Goal: Information Seeking & Learning: Learn about a topic

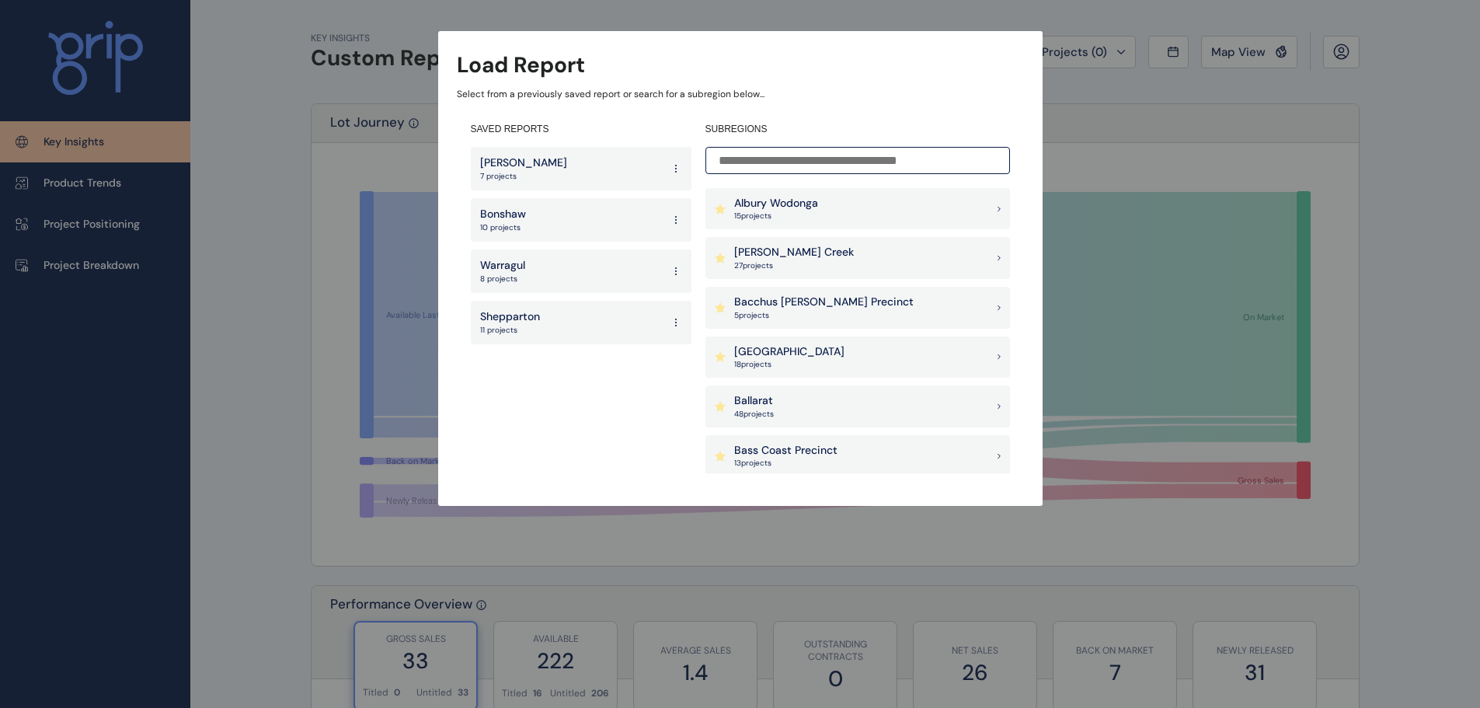
click at [763, 157] on input at bounding box center [857, 160] width 304 height 27
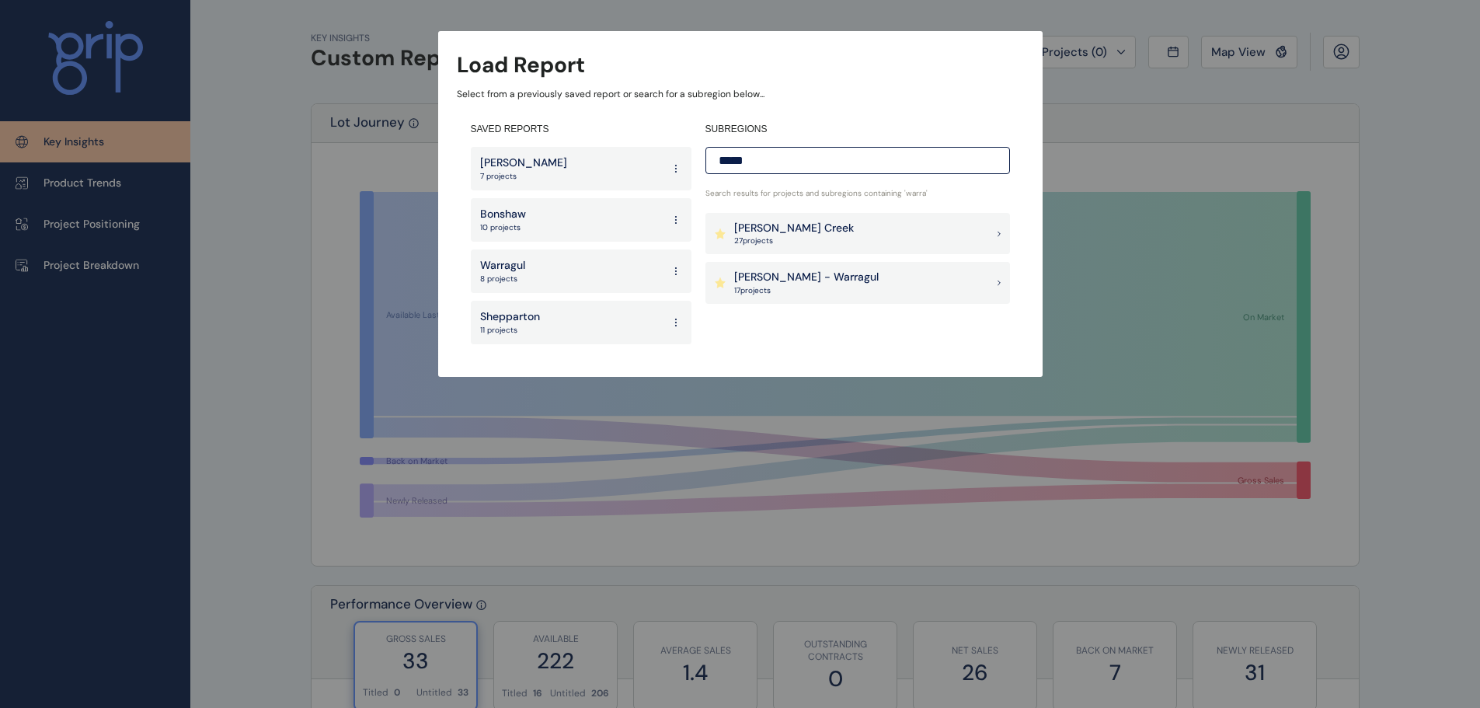
type input "*****"
click at [1211, 123] on div "Load Report Select from a previously saved report or search for a subregion bel…" at bounding box center [740, 173] width 1480 height 346
click at [1174, 132] on div "Load Report Select from a previously saved report or search for a subregion bel…" at bounding box center [740, 173] width 1480 height 346
click at [1305, 142] on div "Load Report Select from a previously saved report or search for a subregion bel…" at bounding box center [740, 173] width 1480 height 346
click at [797, 13] on div "Load Report Select from a previously saved report or search for a subregion bel…" at bounding box center [740, 173] width 1480 height 346
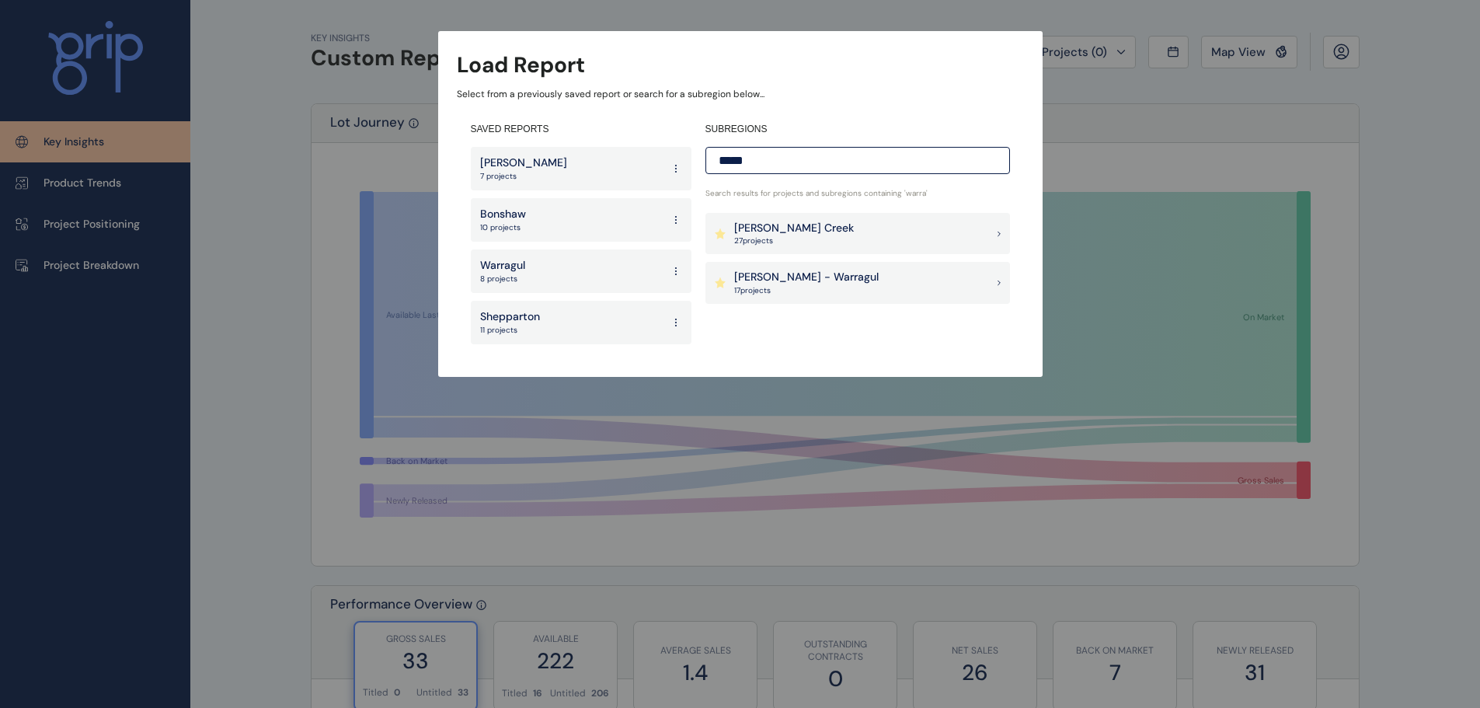
click at [520, 263] on p "Warragul" at bounding box center [502, 266] width 45 height 16
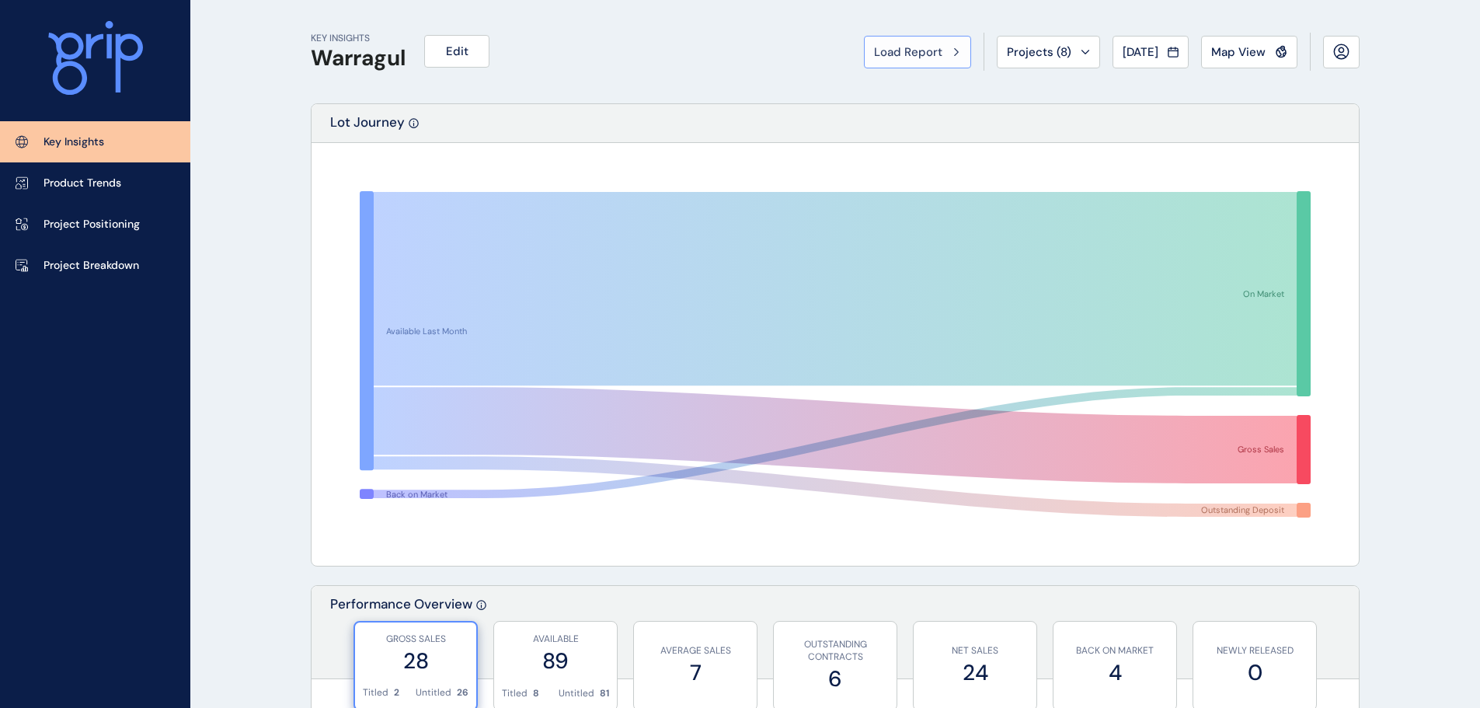
click at [954, 54] on icon at bounding box center [956, 51] width 5 height 9
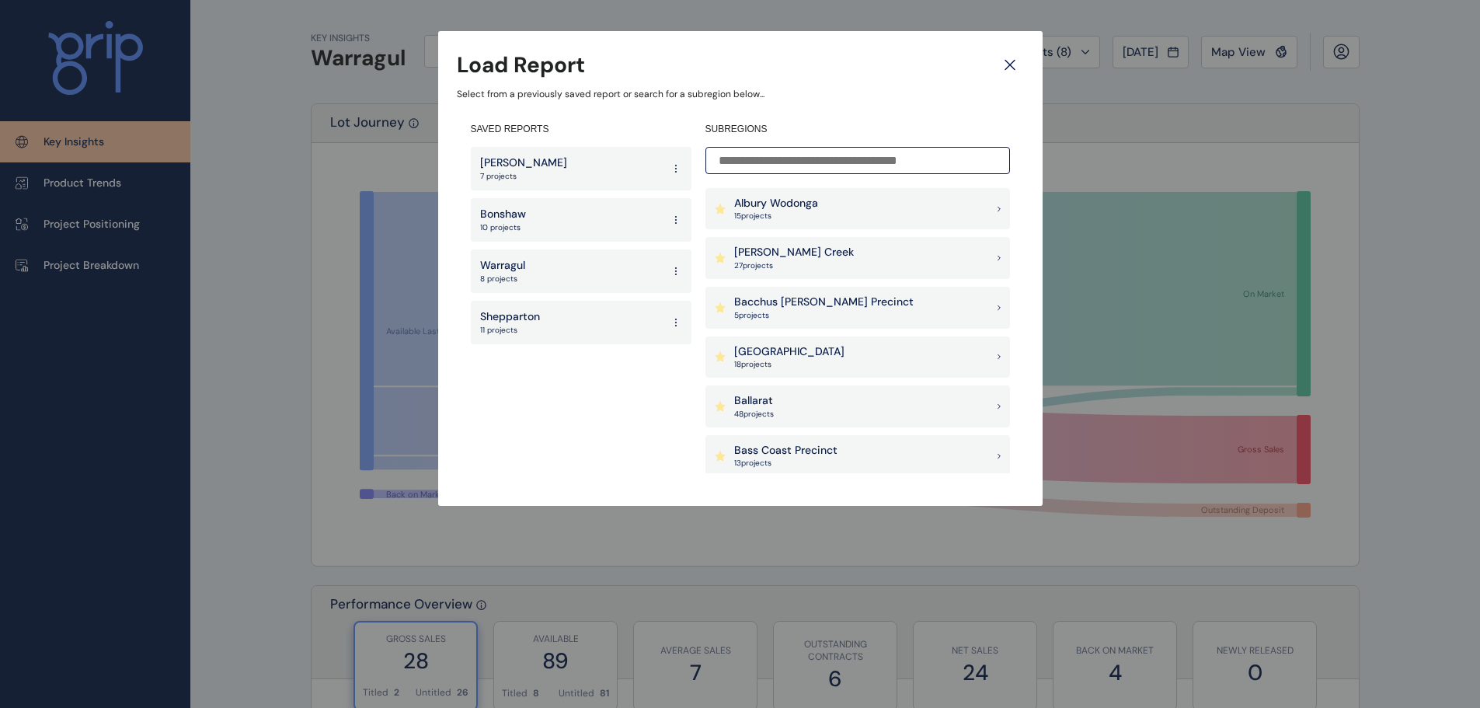
click at [1006, 65] on icon at bounding box center [1010, 64] width 28 height 27
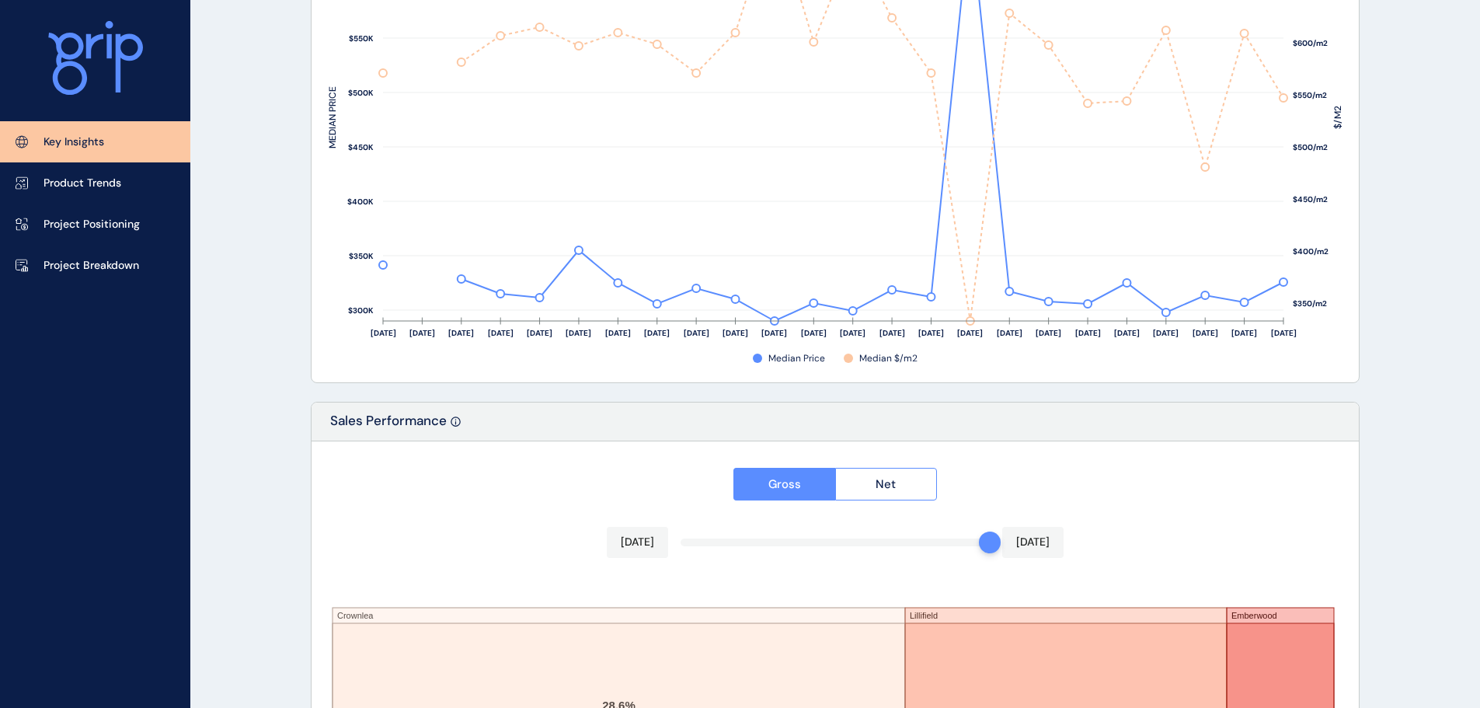
scroll to position [2562, 0]
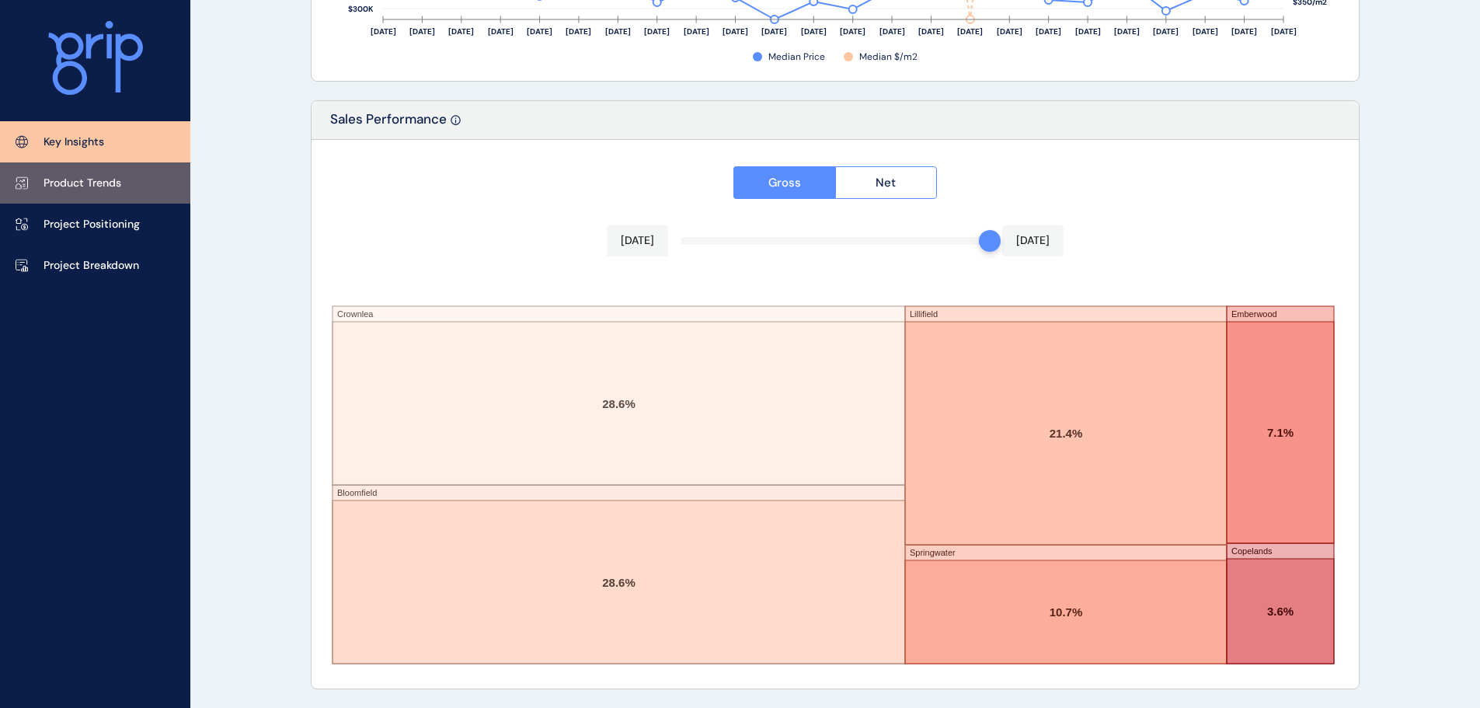
click at [91, 184] on p "Product Trends" at bounding box center [82, 184] width 78 height 16
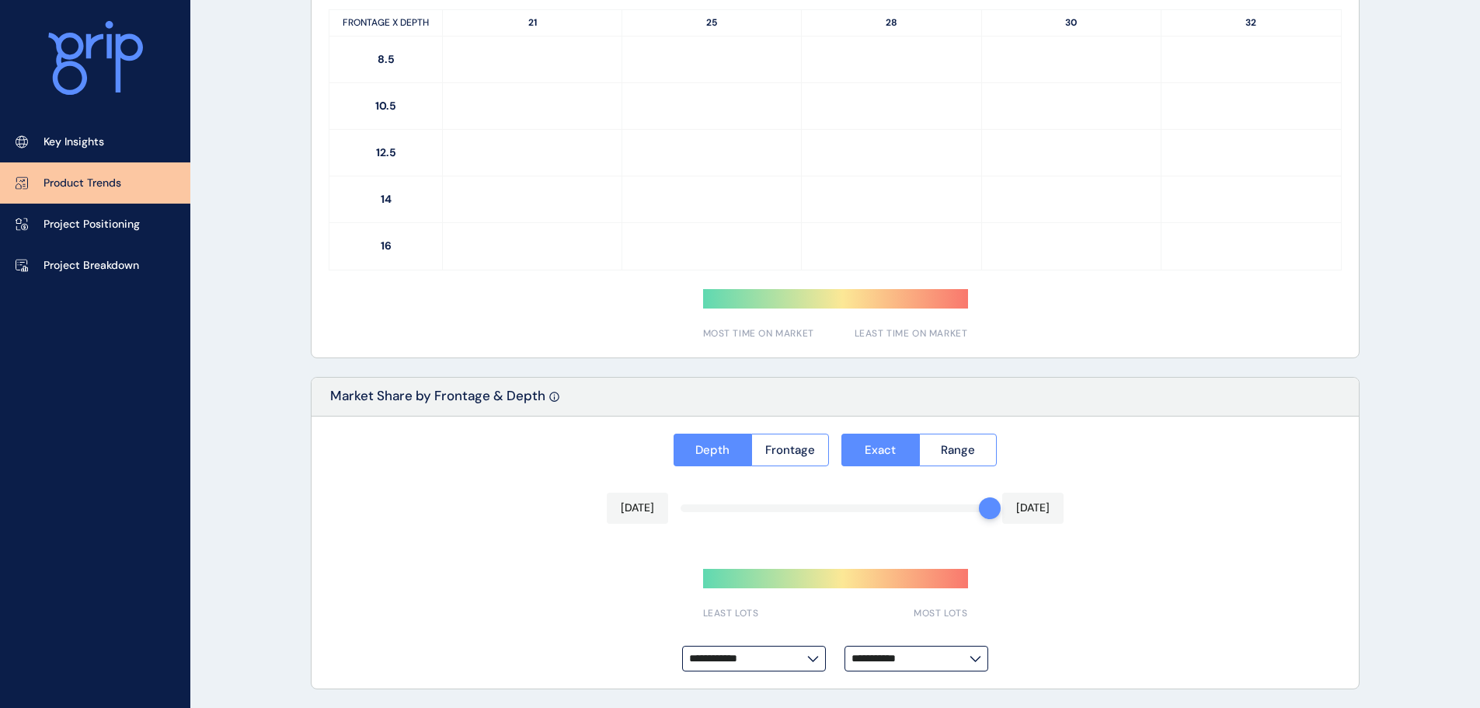
type input "*********"
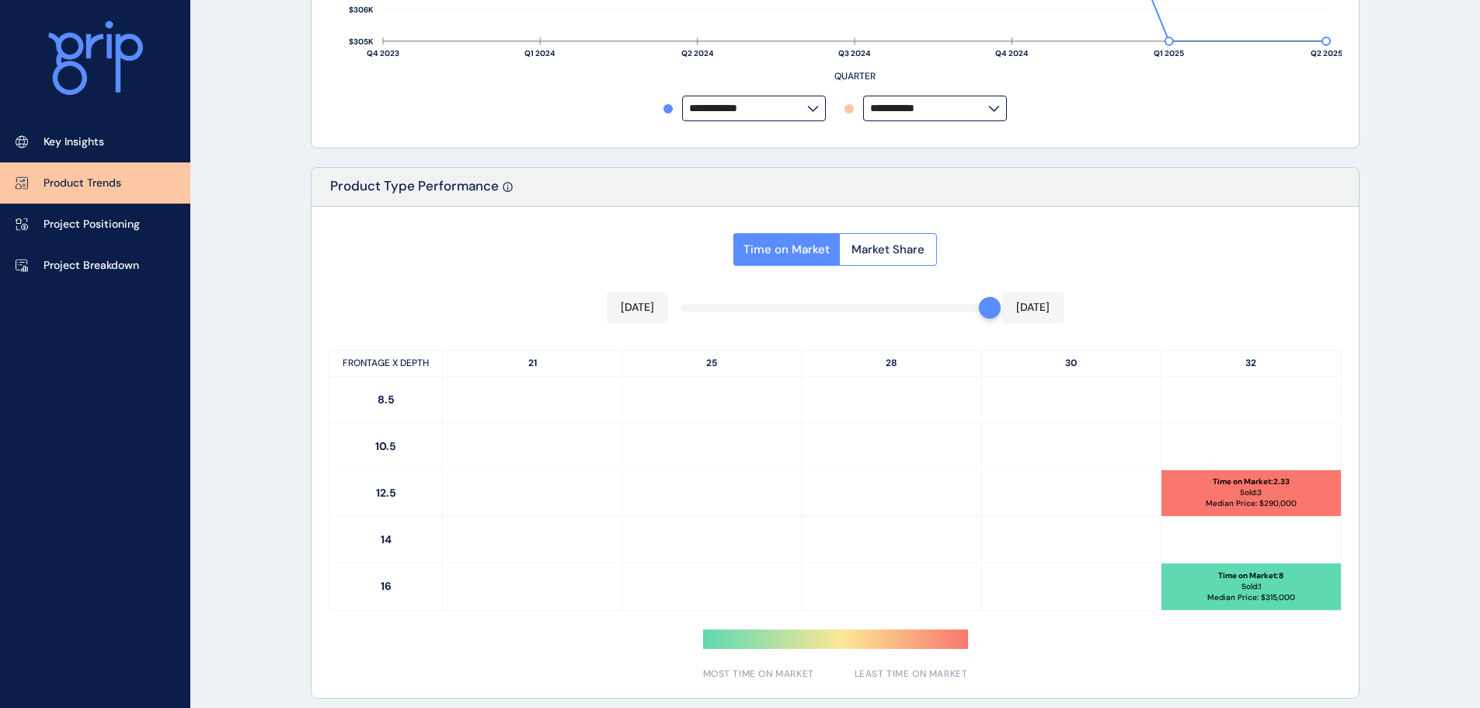
scroll to position [566, 0]
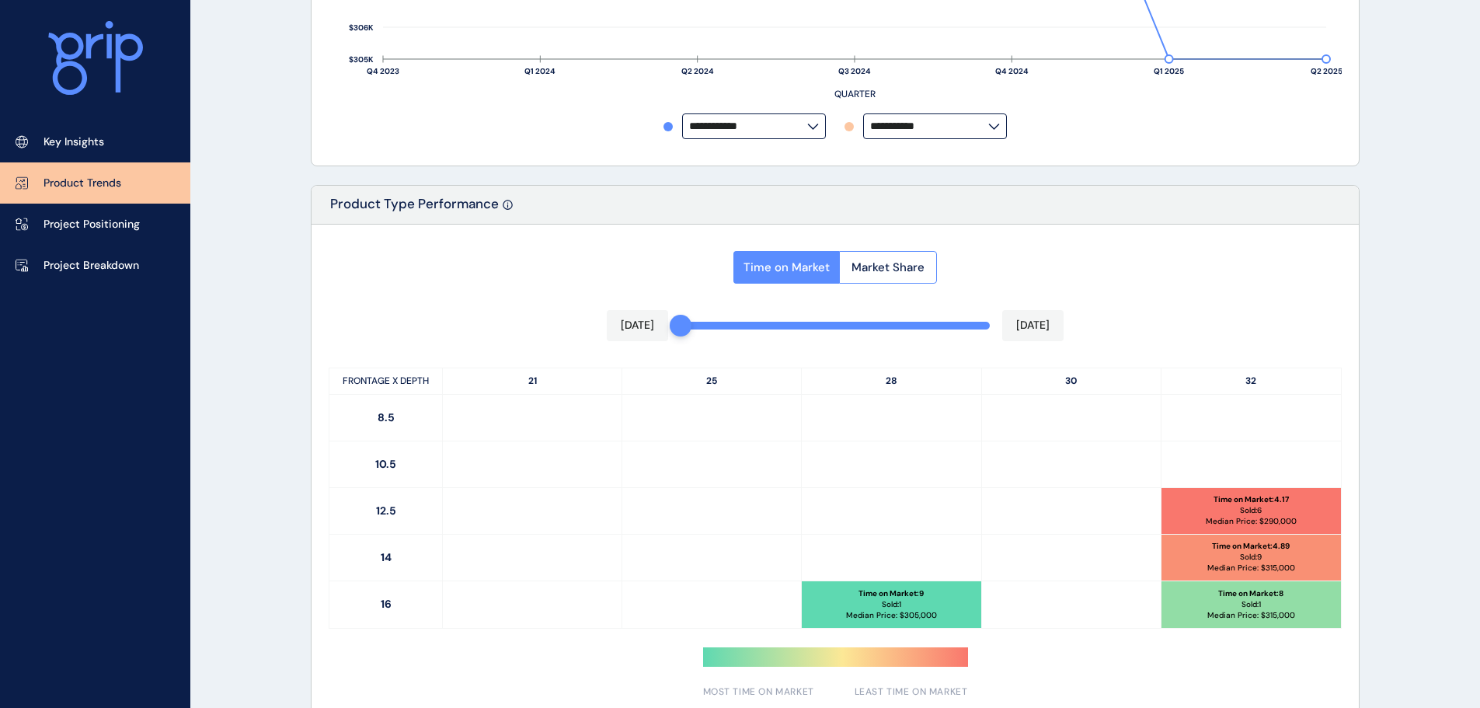
drag, startPoint x: 987, startPoint y: 327, endPoint x: 677, endPoint y: 336, distance: 310.0
click at [677, 336] on div "[DATE] [DATE]" at bounding box center [835, 325] width 457 height 31
click at [1313, 248] on div "Time on Market Market Share [DATE] [DATE] FRONTAGE X DEPTH 21 25 28 30 32 8.5 1…" at bounding box center [834, 469] width 1047 height 491
drag, startPoint x: 302, startPoint y: 174, endPoint x: 1370, endPoint y: 269, distance: 1072.1
click at [1379, 270] on div "PRODUCT TRENDS Warragul Edit Load Report Projects ( 8 ) [DATE] 2025 < > Jan No …" at bounding box center [740, 342] width 1480 height 1817
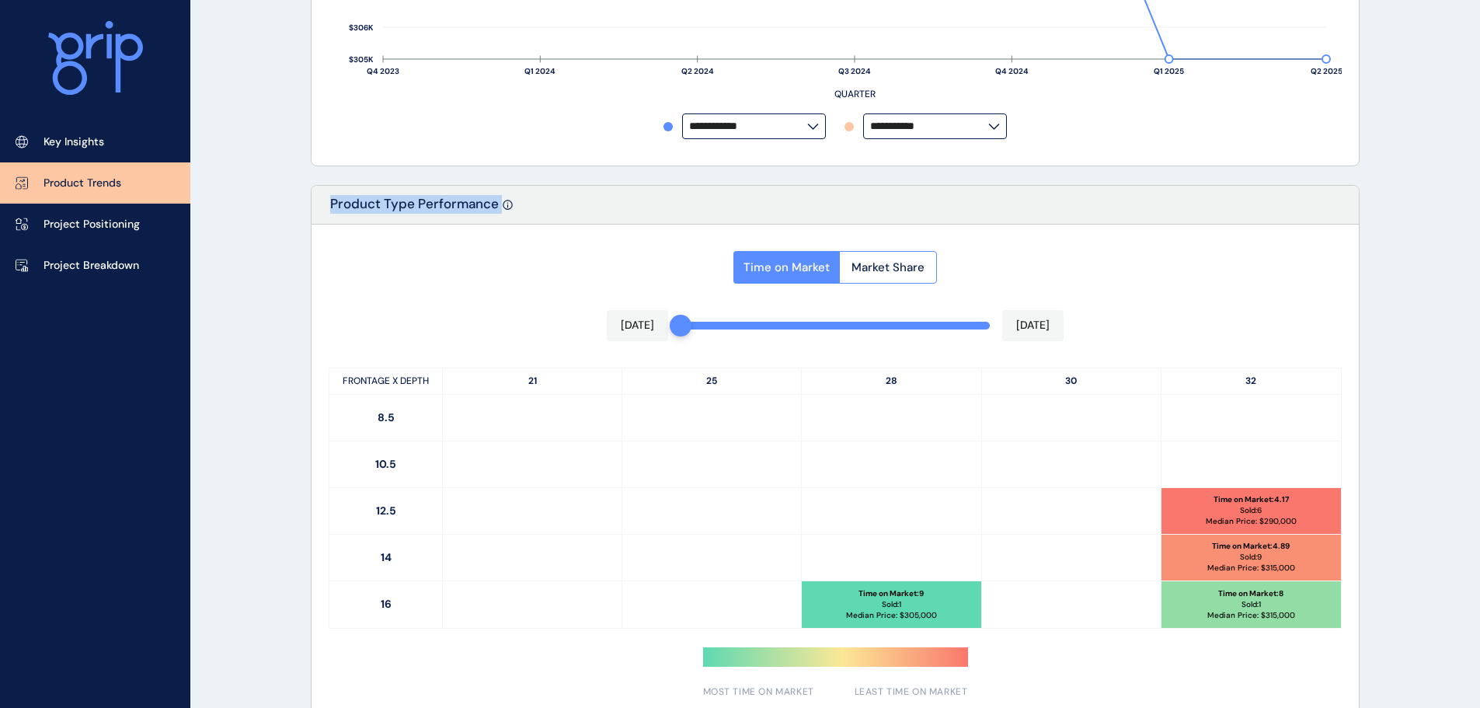
click at [283, 172] on div "PRODUCT TRENDS Warragul Edit Load Report Projects ( 8 ) [DATE] 2025 < > Jan No …" at bounding box center [740, 342] width 1480 height 1817
click at [1407, 442] on div "PRODUCT TRENDS Warragul Edit Load Report Projects ( 8 ) [DATE] 2025 < > Jan No …" at bounding box center [740, 342] width 1480 height 1817
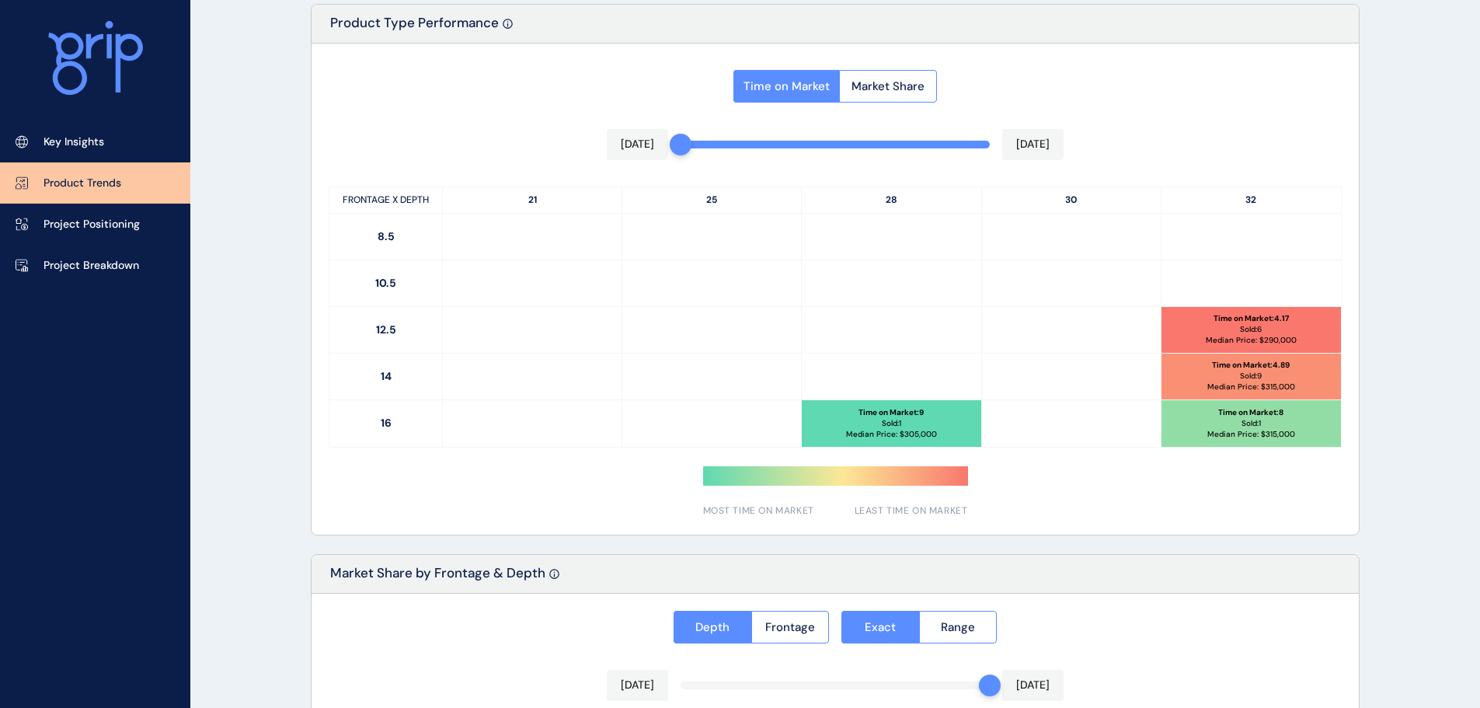
scroll to position [741, 0]
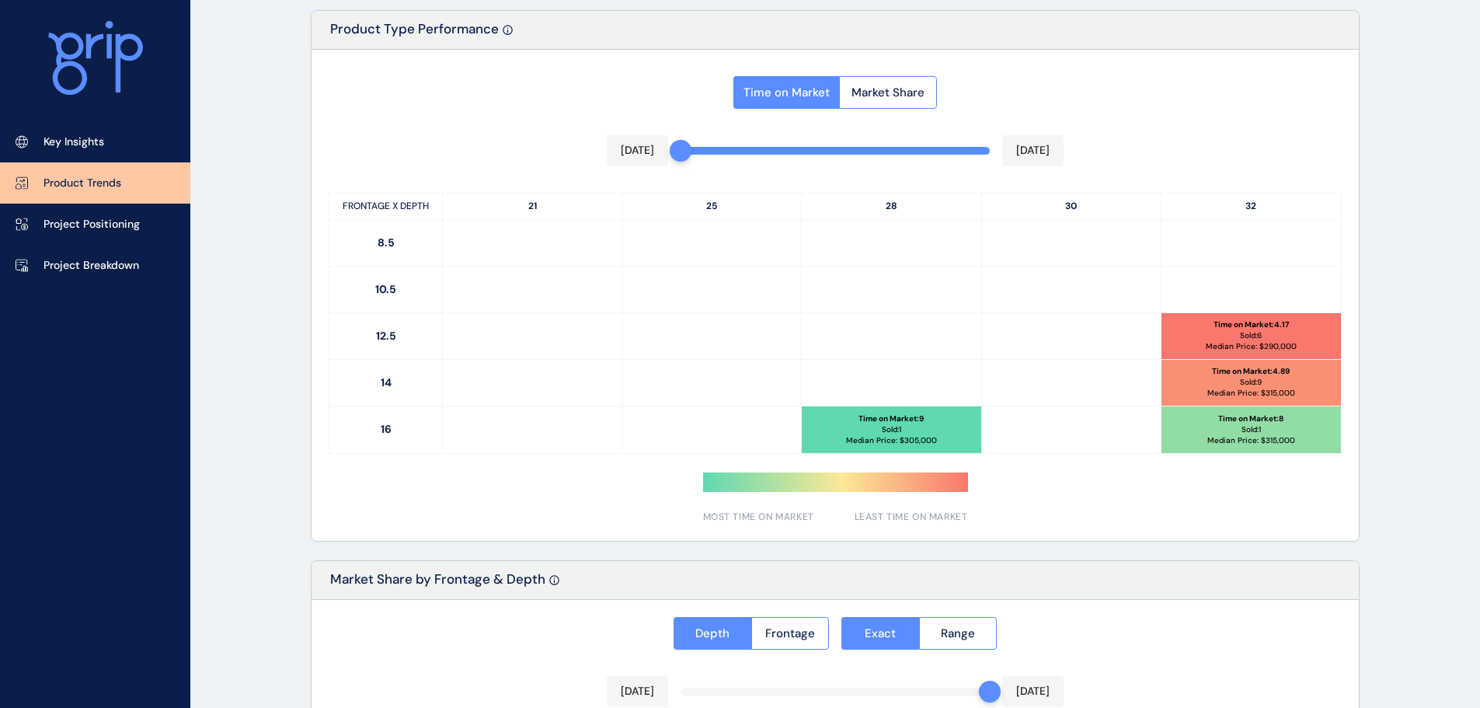
click at [1428, 285] on div "PRODUCT TRENDS Warragul Edit Load Report Projects ( 8 ) [DATE] 2025 < > Jan No …" at bounding box center [740, 167] width 1480 height 1817
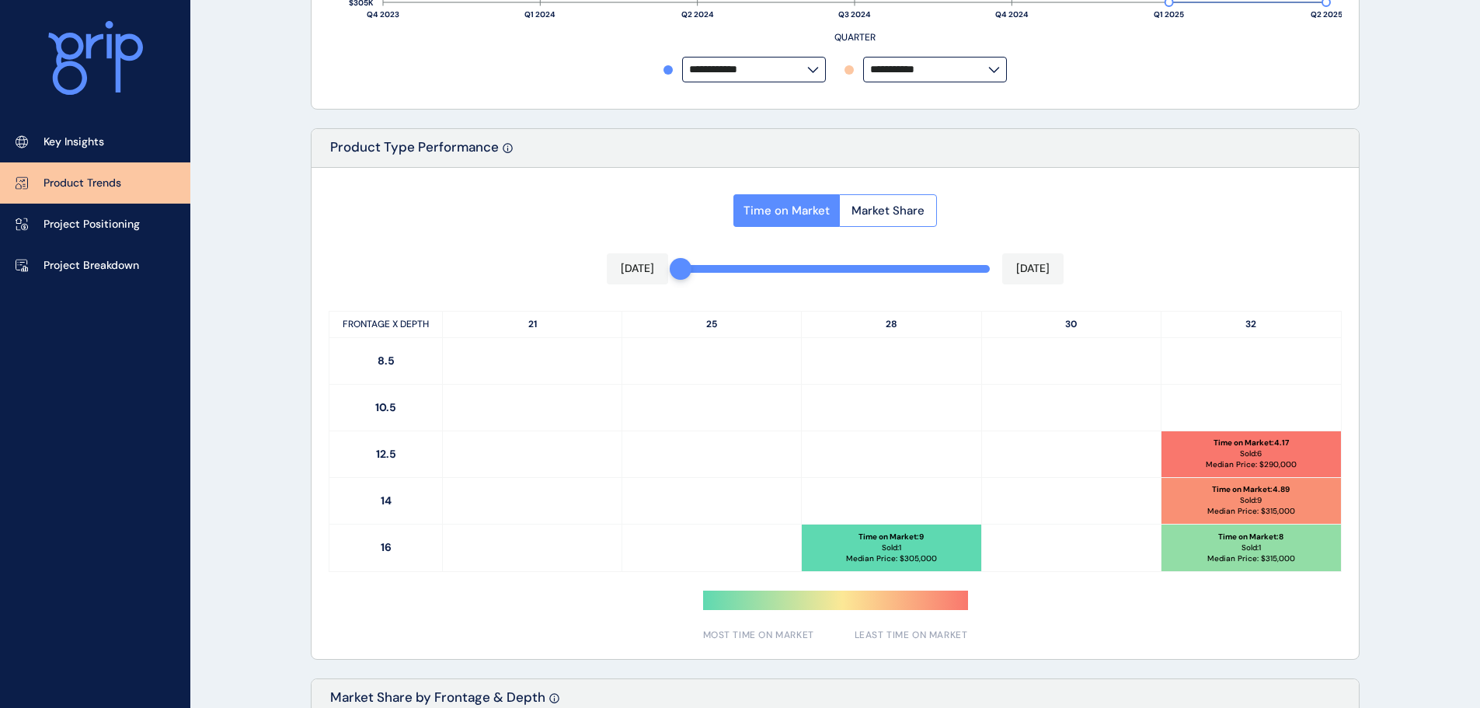
scroll to position [877, 0]
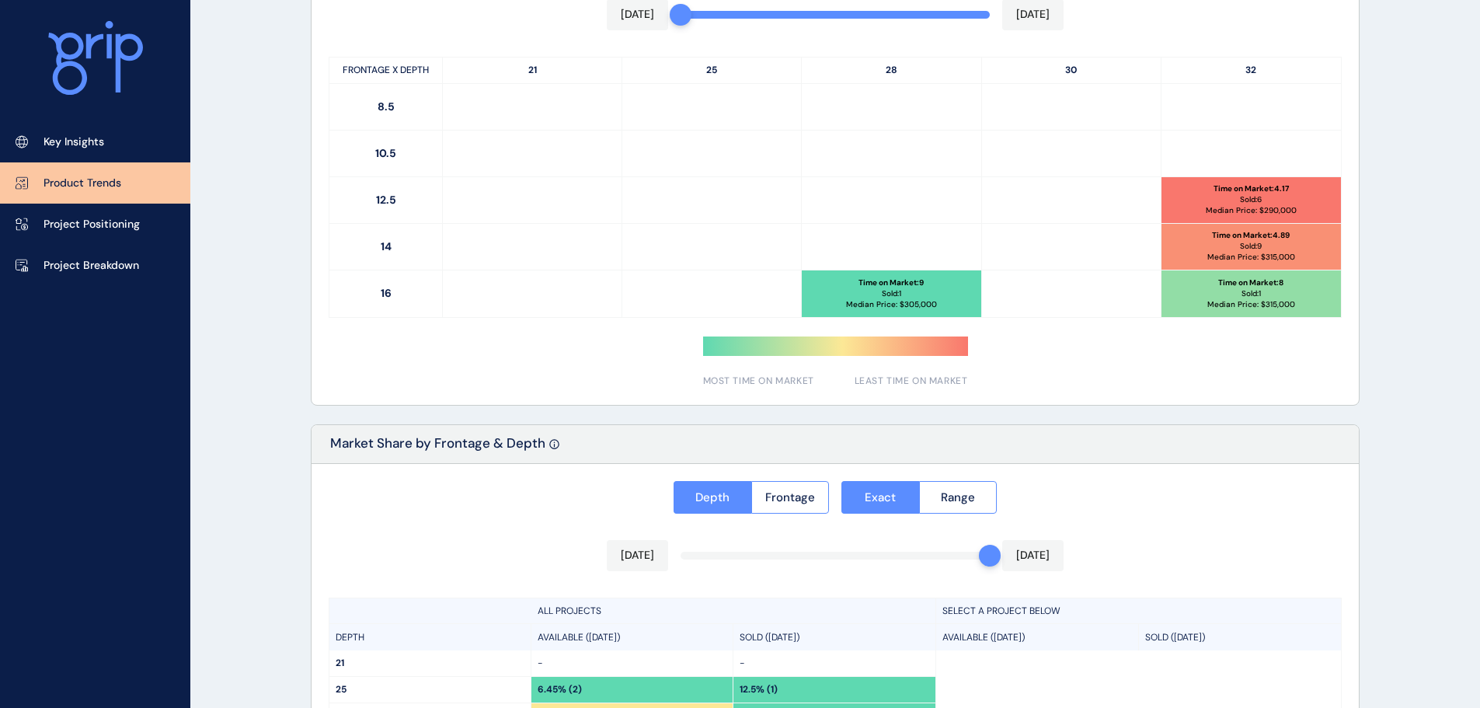
click at [1429, 296] on div "PRODUCT TRENDS Warragul Edit Load Report Projects ( 8 ) [DATE] 2025 < > Jan No …" at bounding box center [740, 31] width 1480 height 1817
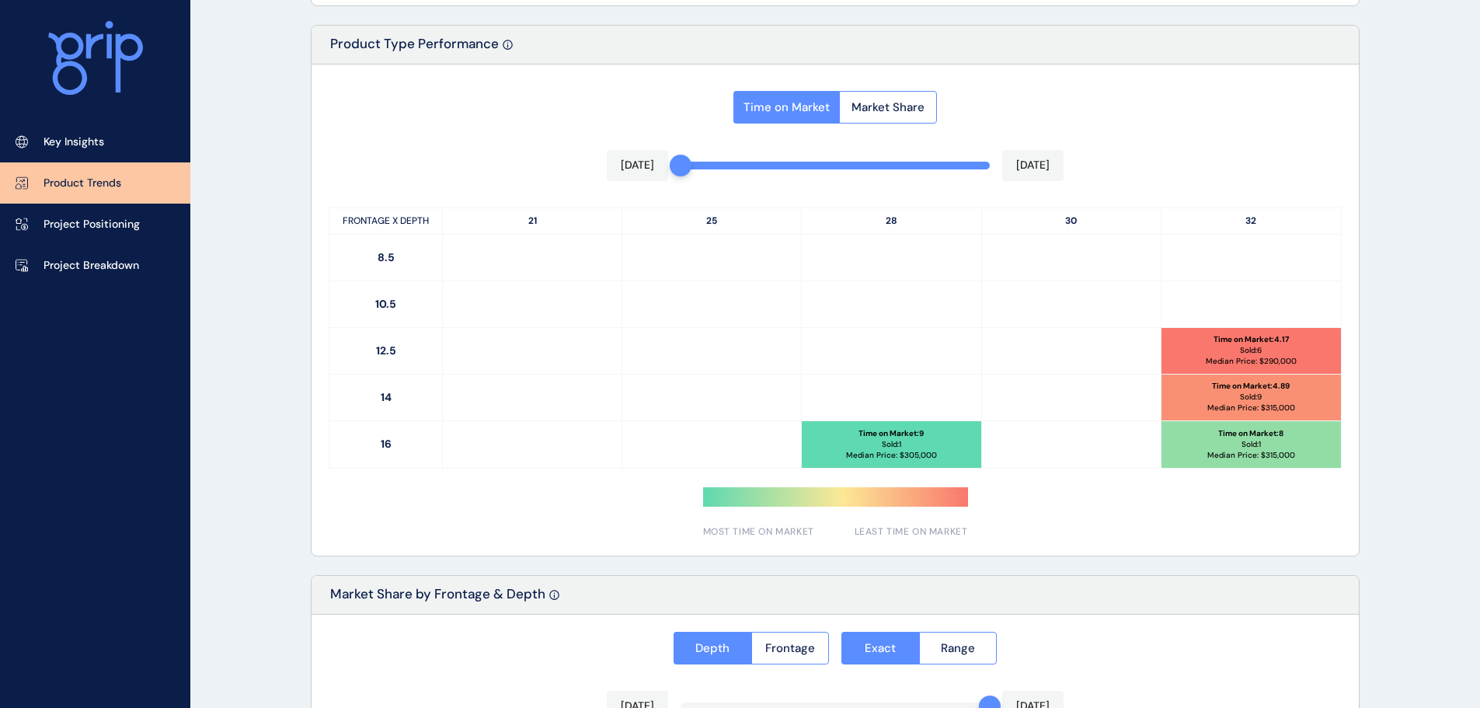
scroll to position [1110, 0]
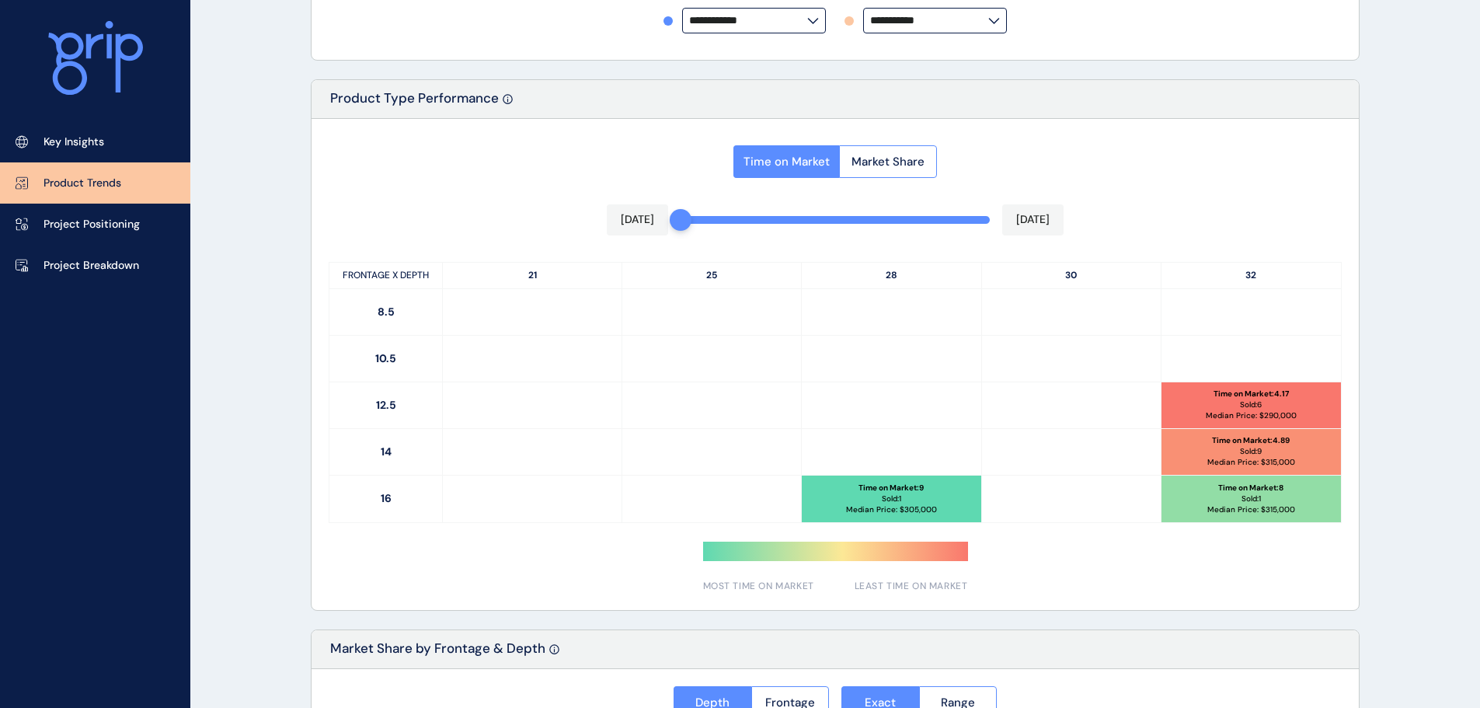
scroll to position [799, 0]
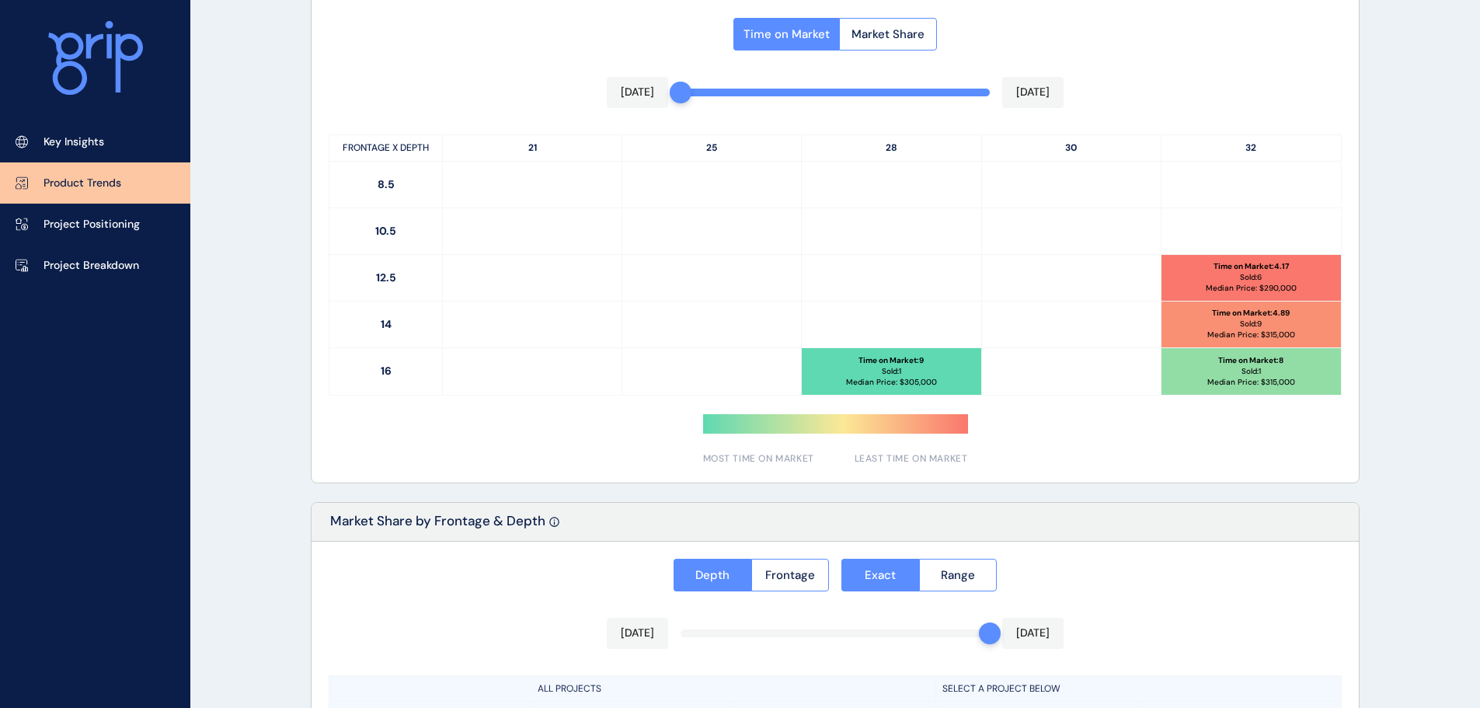
click at [966, 99] on div "[DATE] [DATE]" at bounding box center [835, 92] width 457 height 31
drag, startPoint x: 696, startPoint y: 91, endPoint x: 709, endPoint y: 92, distance: 13.3
click at [1024, 96] on div "Time on Market Market Share [DATE] [DATE] FRONTAGE X DEPTH 21 25 28 30 32 8.5 1…" at bounding box center [834, 236] width 1047 height 491
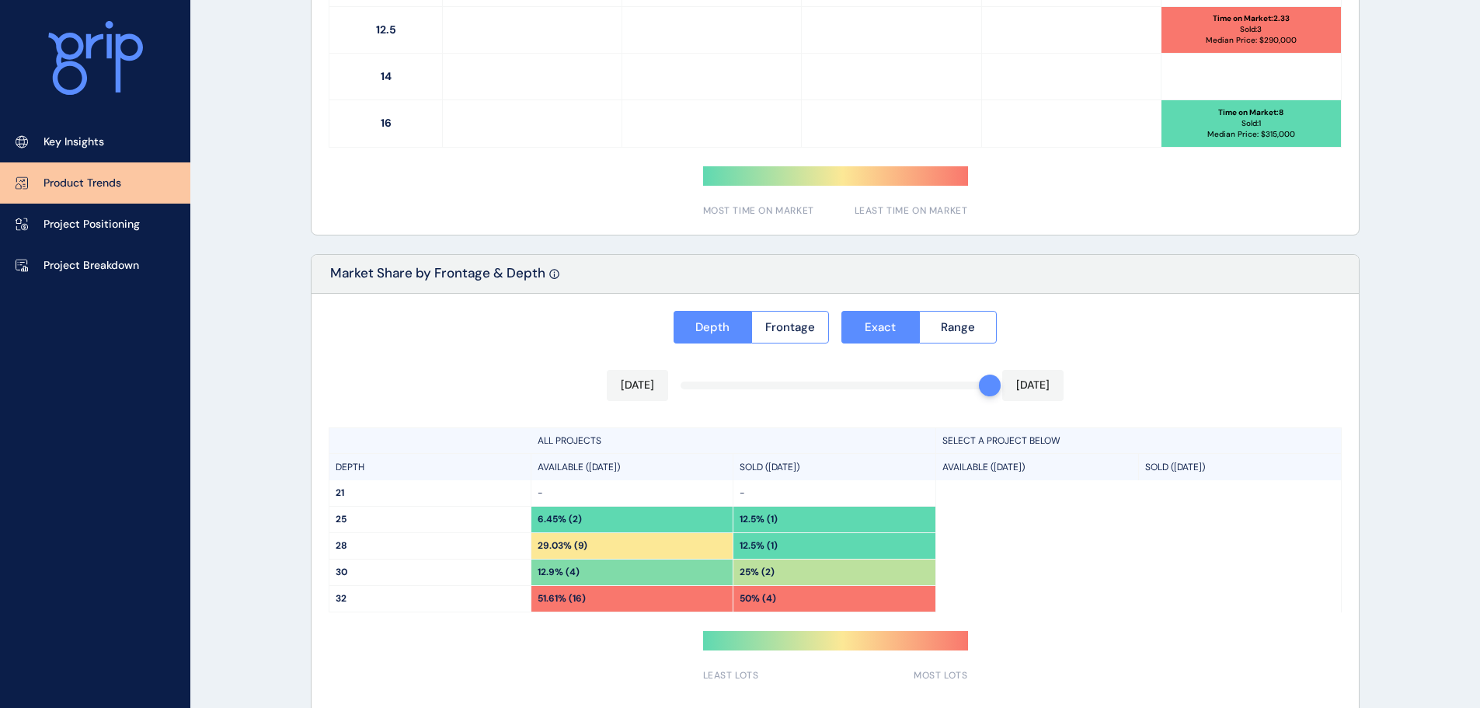
scroll to position [1110, 0]
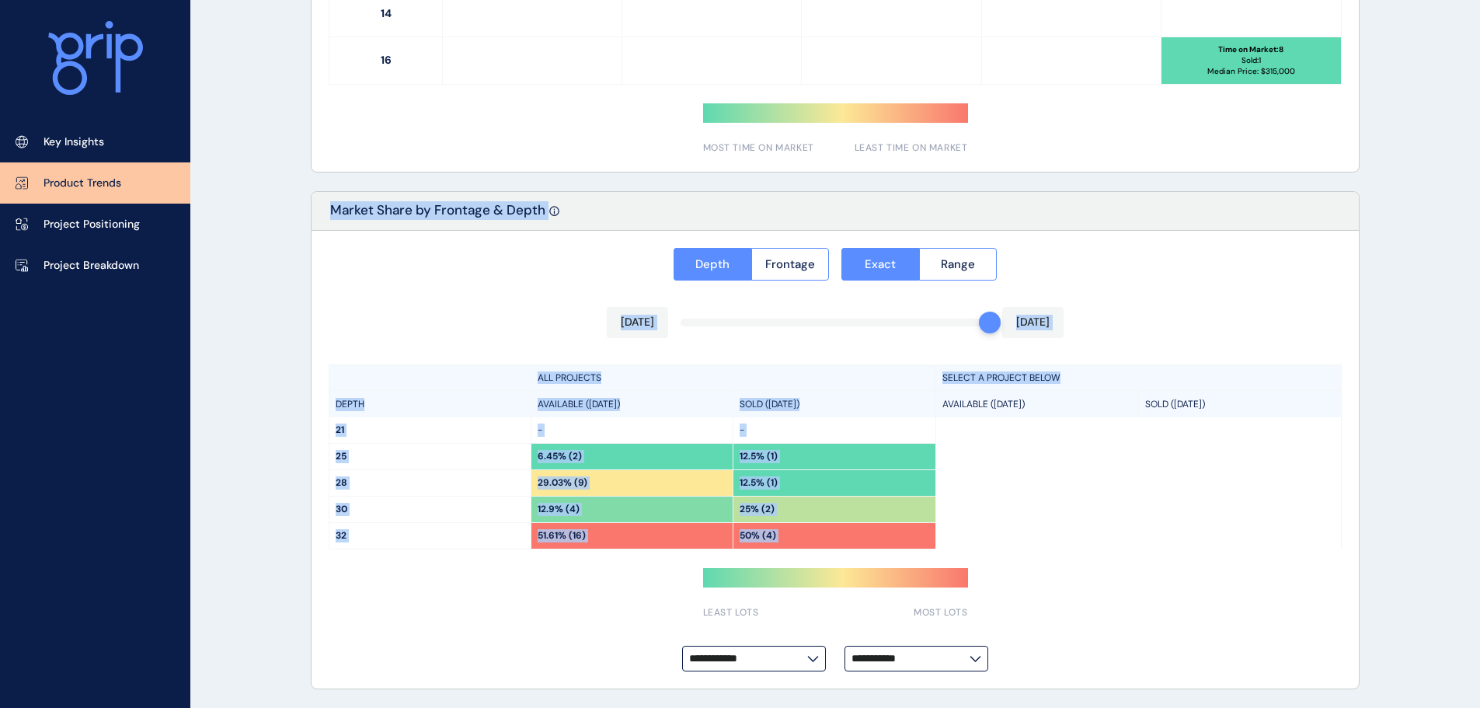
drag, startPoint x: 1395, startPoint y: 369, endPoint x: 1354, endPoint y: 150, distance: 222.9
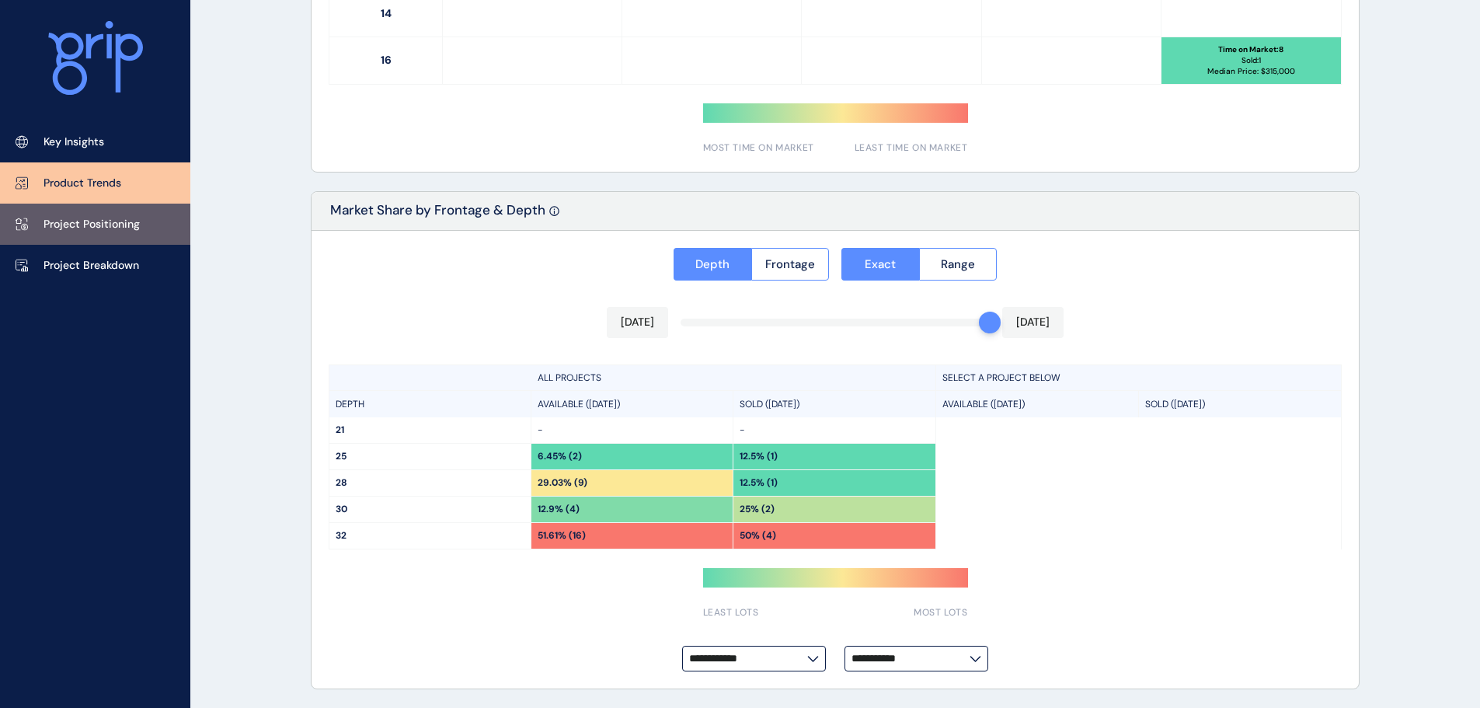
click at [91, 228] on p "Project Positioning" at bounding box center [91, 225] width 96 height 16
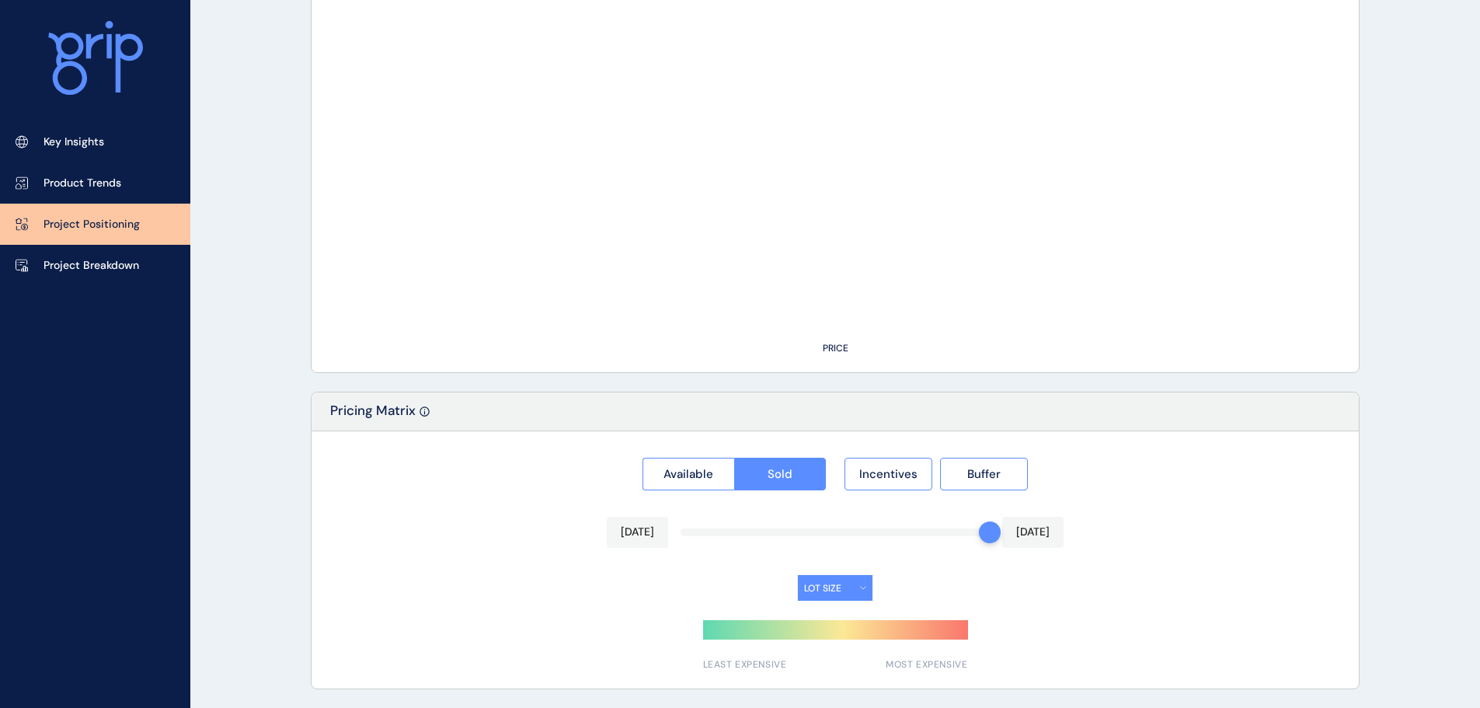
scroll to position [1082, 0]
type input "**********"
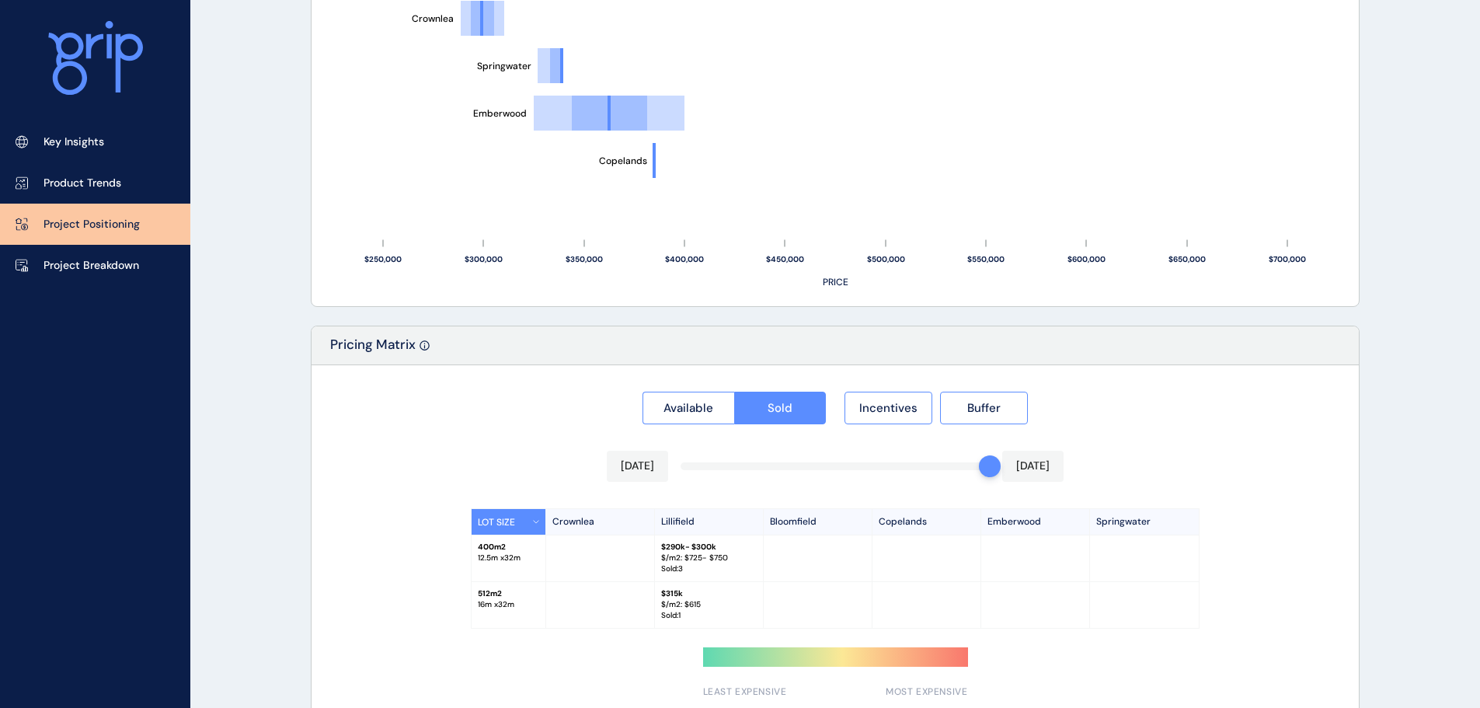
scroll to position [1175, 0]
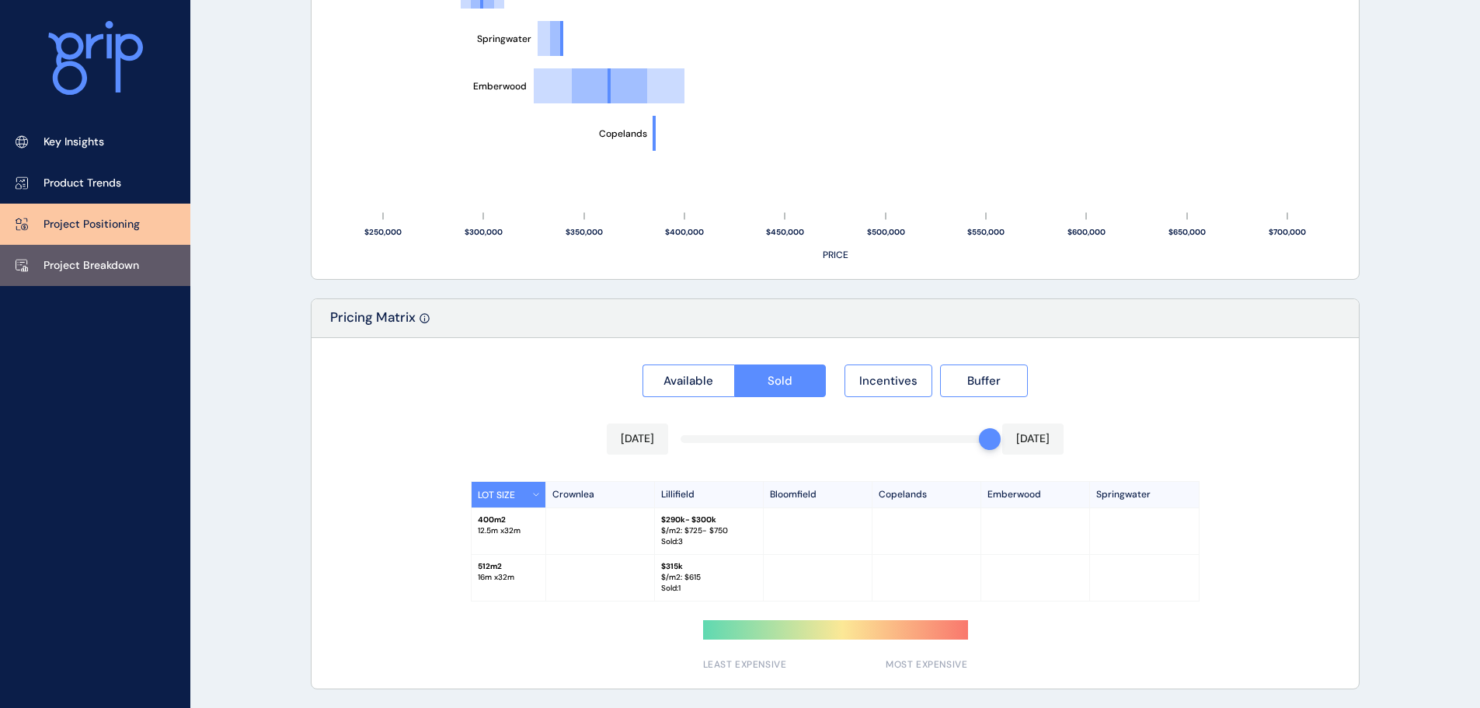
click at [90, 259] on p "Project Breakdown" at bounding box center [91, 266] width 96 height 16
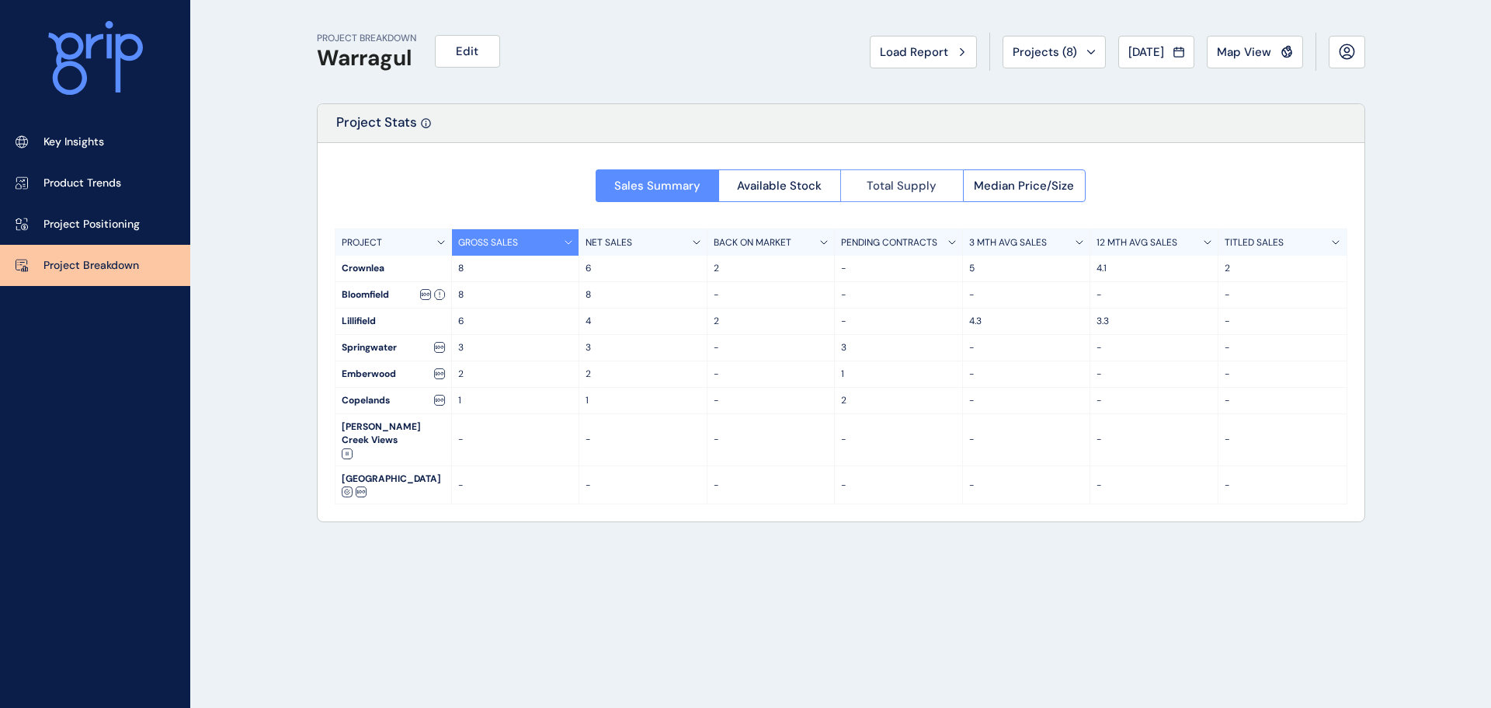
click at [912, 190] on span "Total Supply" at bounding box center [902, 186] width 70 height 16
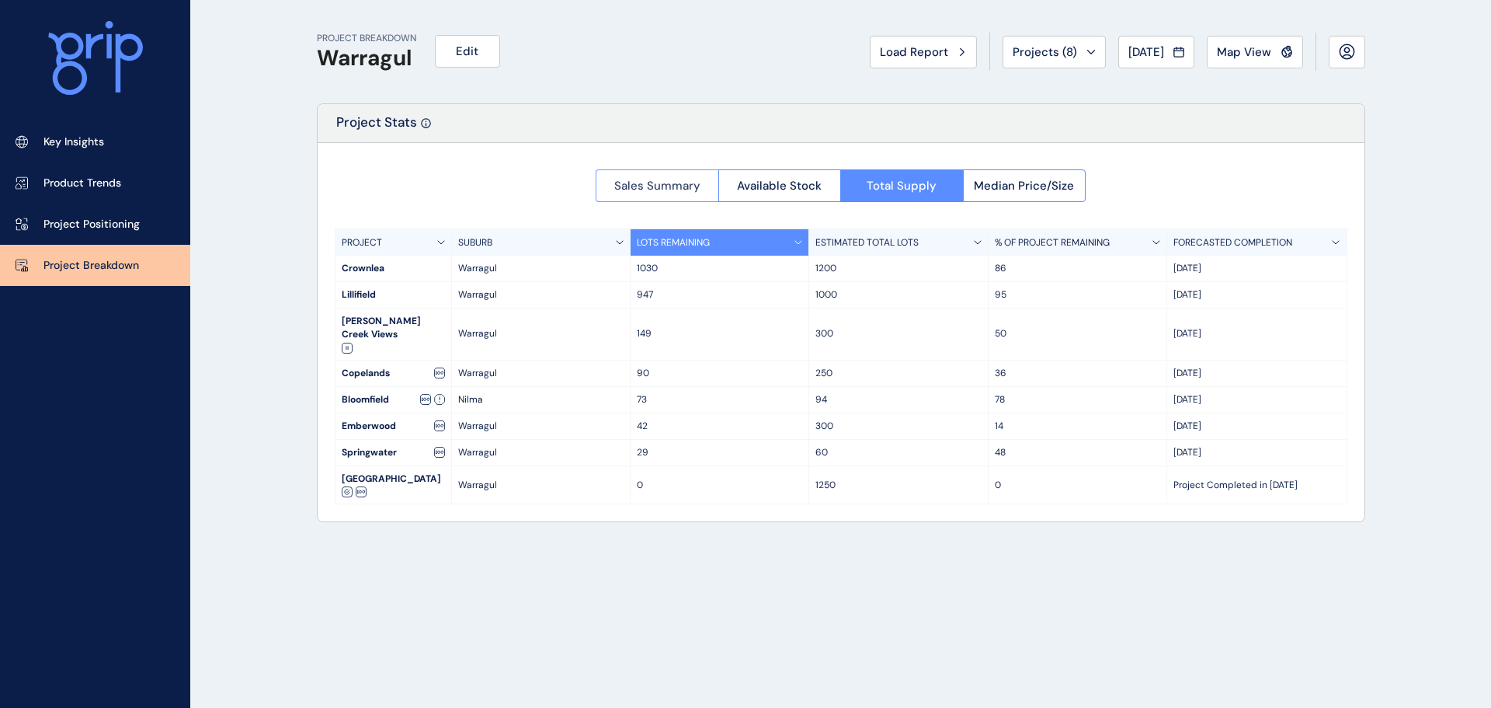
click at [664, 190] on span "Sales Summary" at bounding box center [657, 186] width 86 height 16
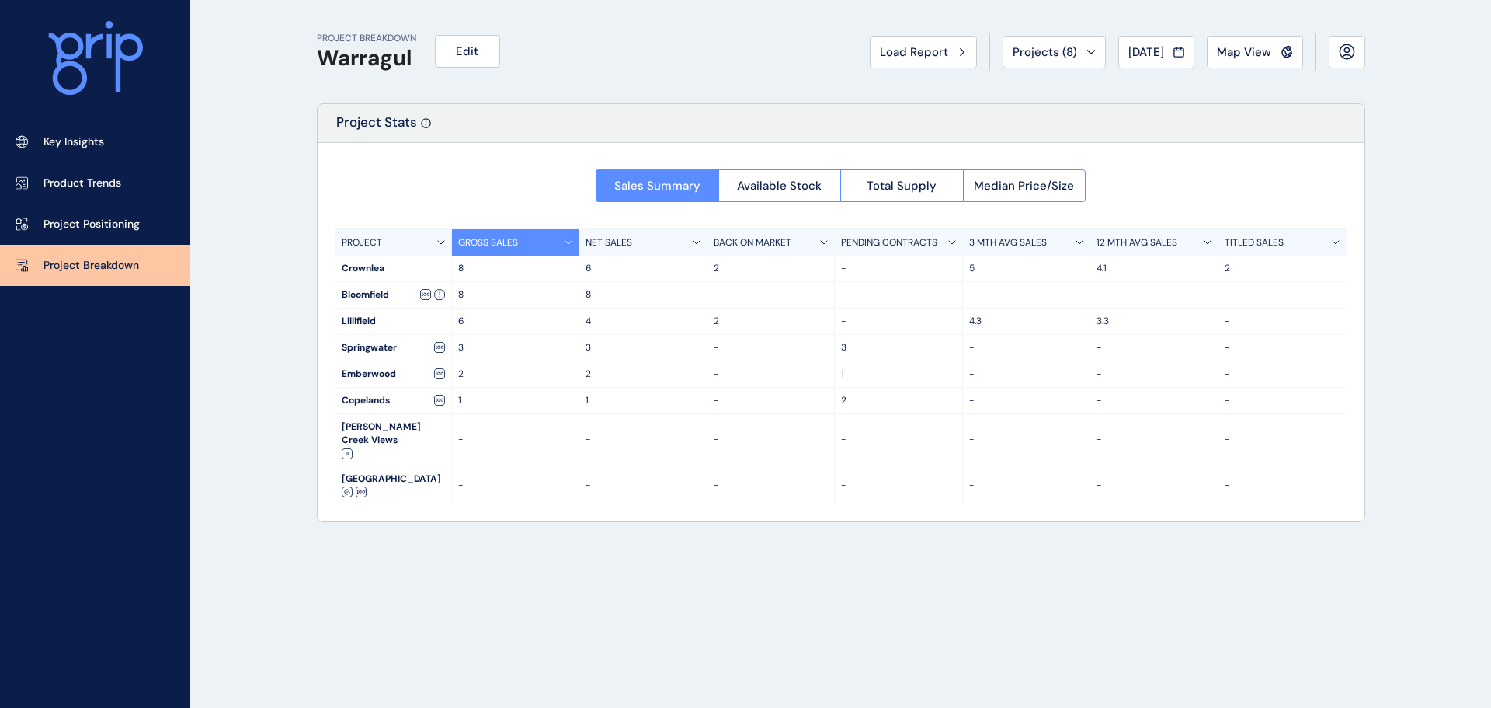
click at [787, 185] on span "Available Stock" at bounding box center [779, 186] width 85 height 16
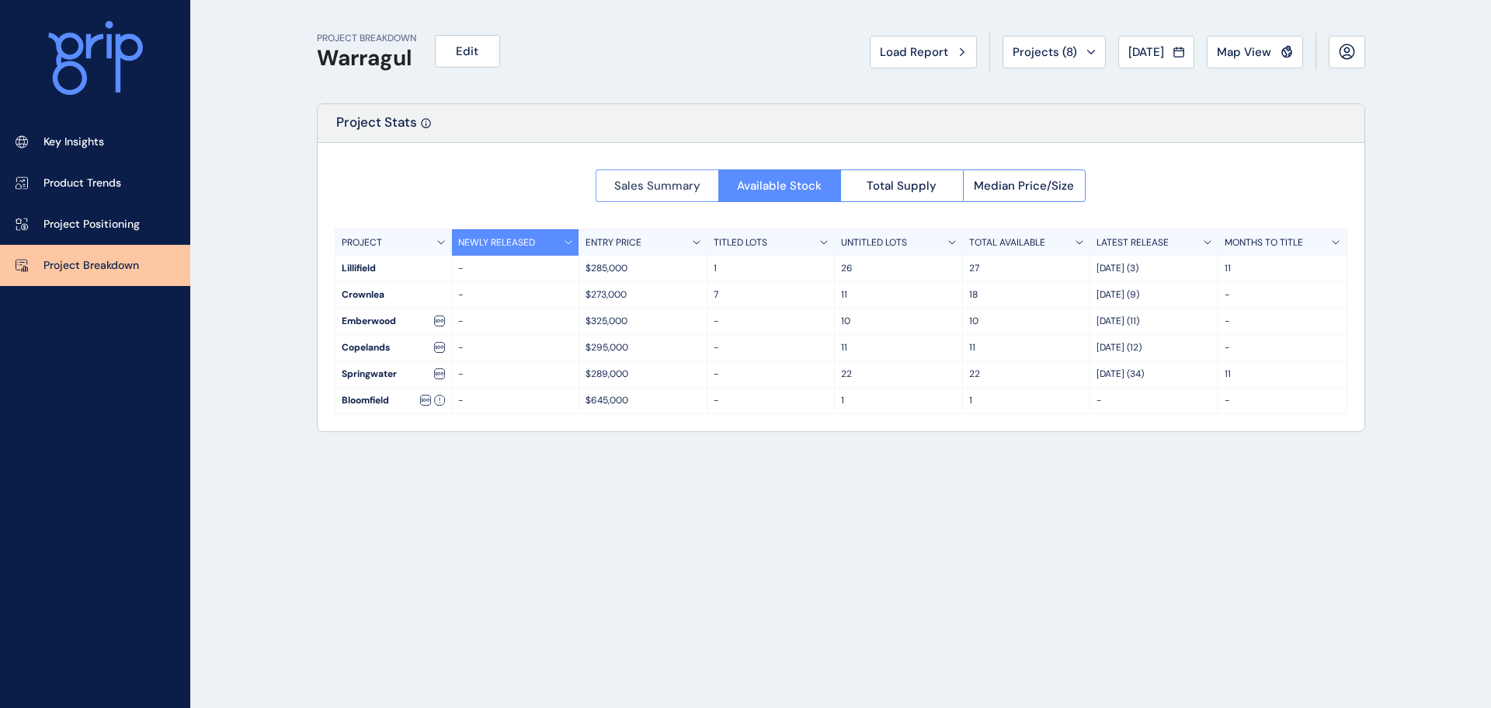
click at [645, 185] on span "Sales Summary" at bounding box center [657, 186] width 86 height 16
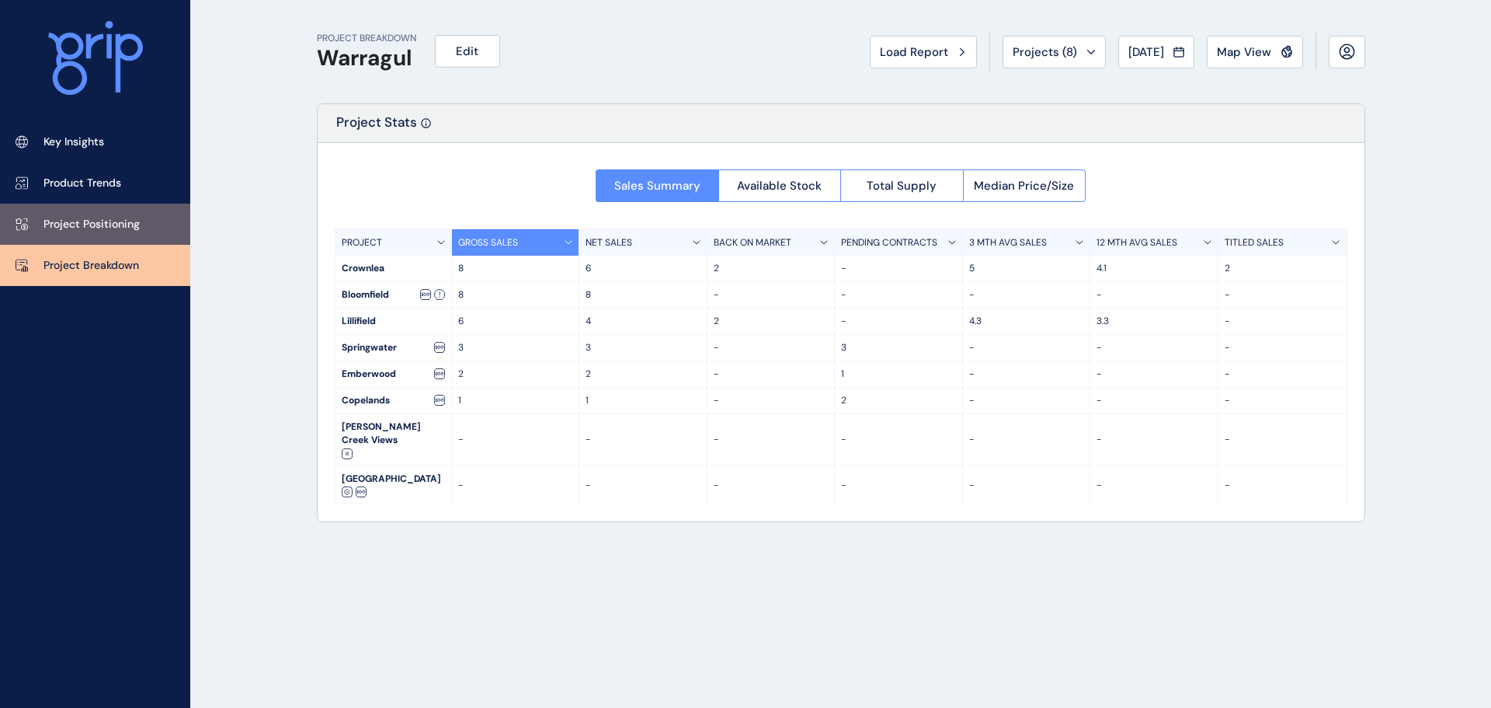
click at [123, 217] on p "Project Positioning" at bounding box center [91, 225] width 96 height 16
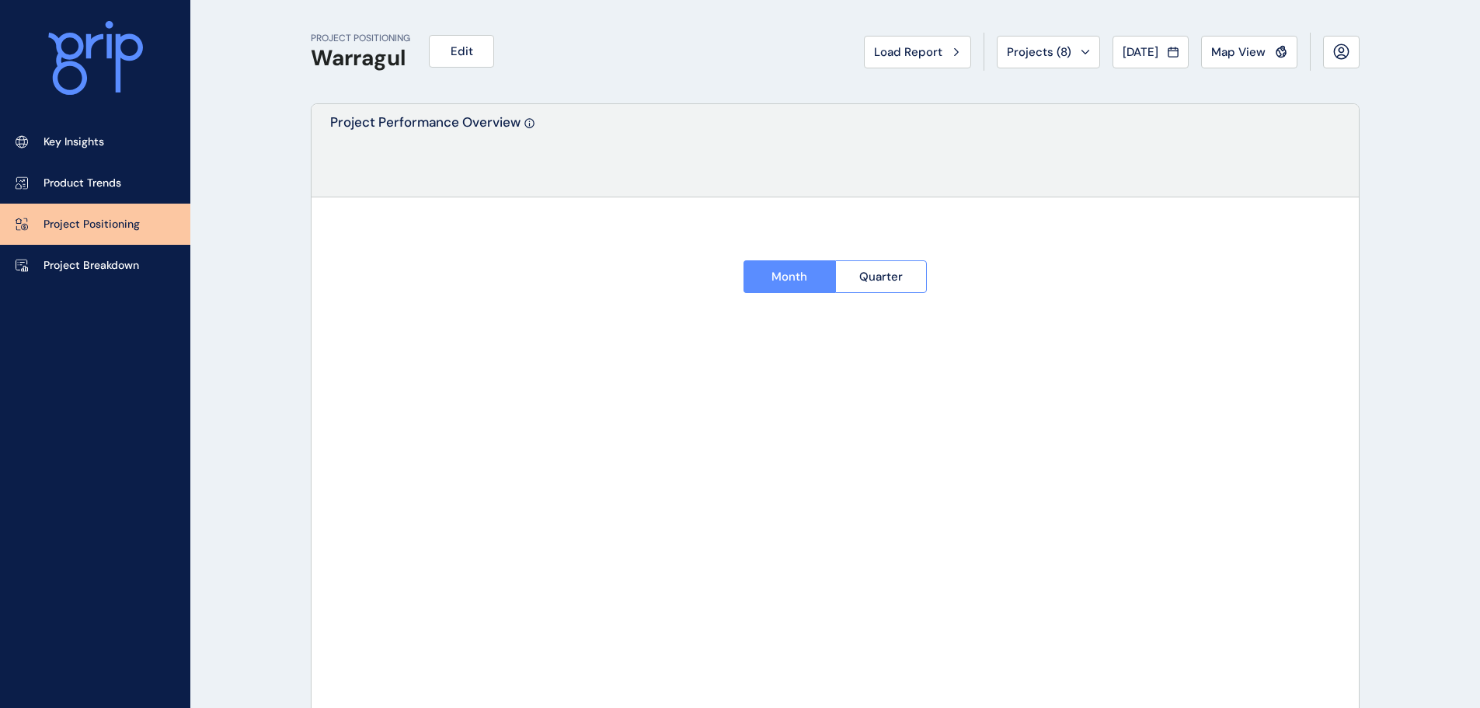
type input "**********"
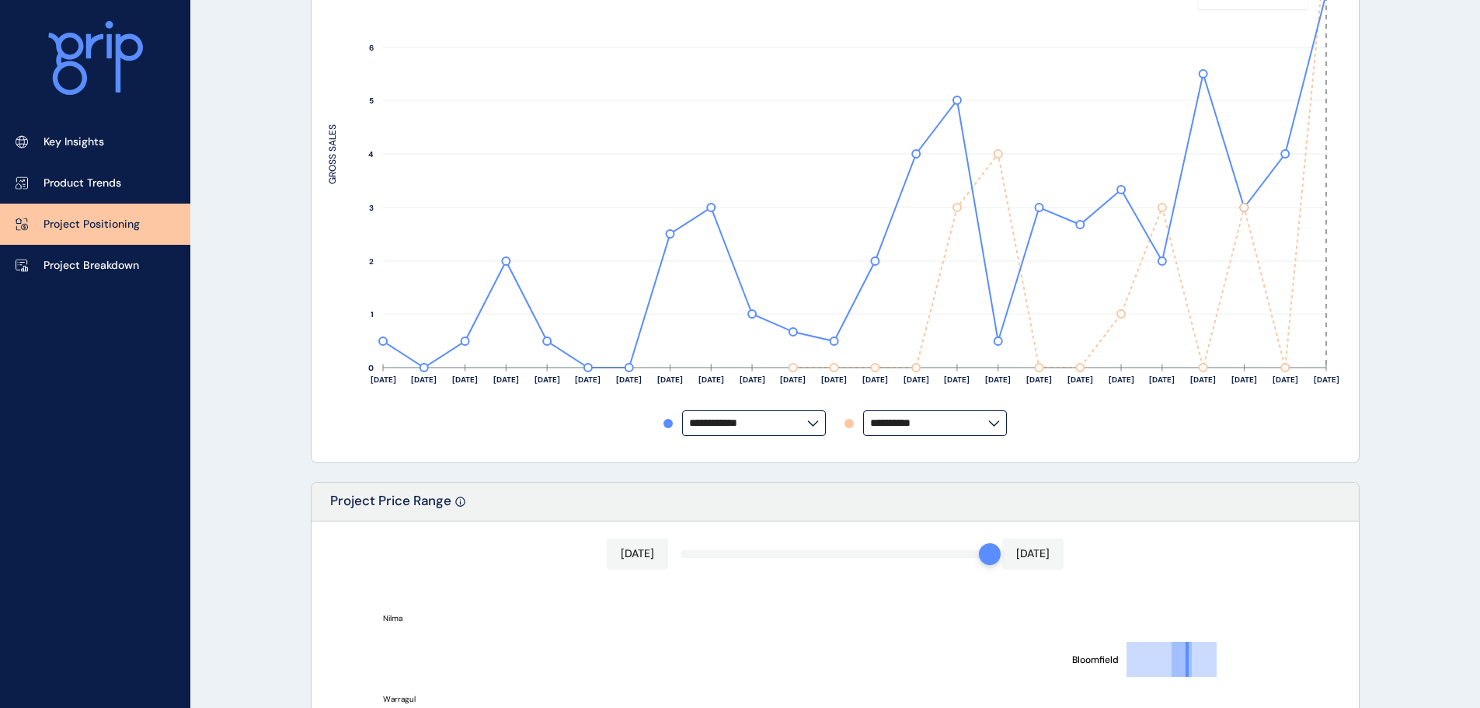
scroll to position [78, 0]
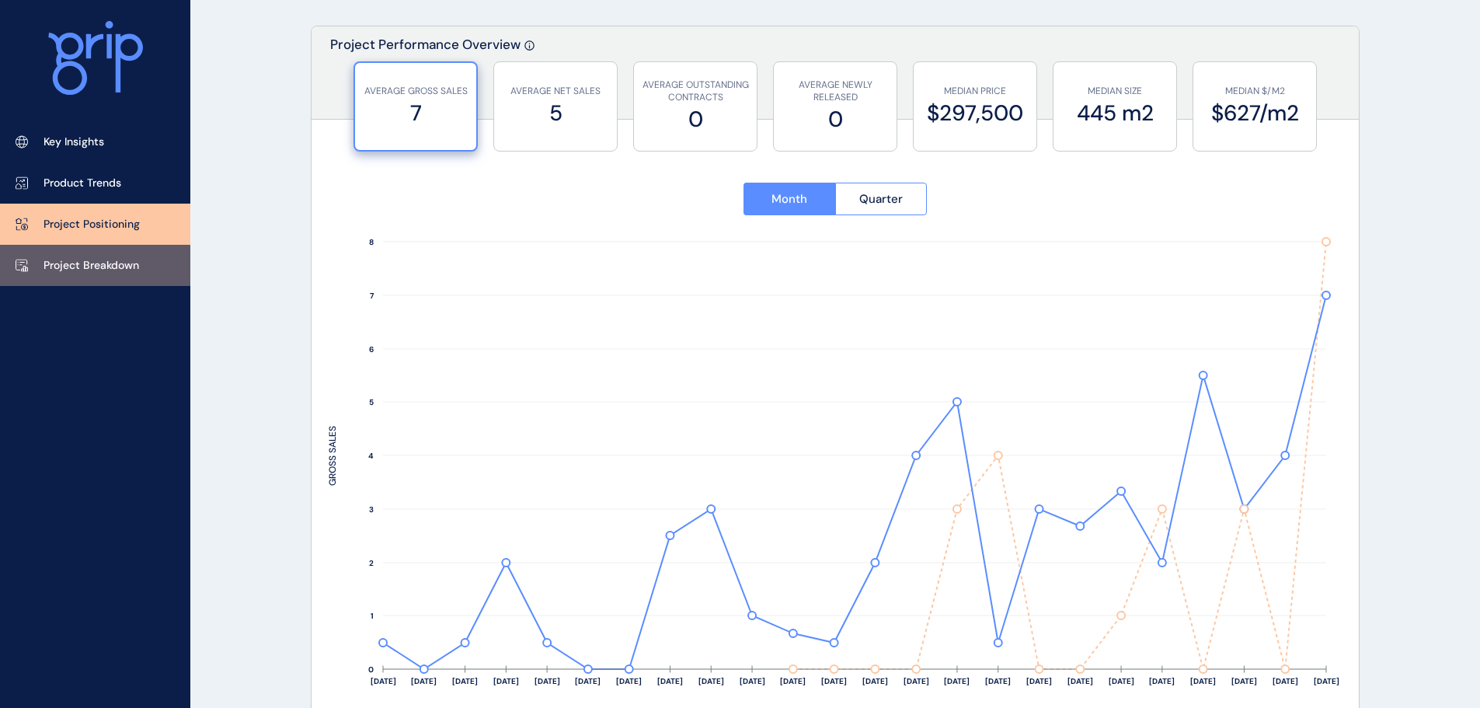
click at [78, 268] on p "Project Breakdown" at bounding box center [91, 266] width 96 height 16
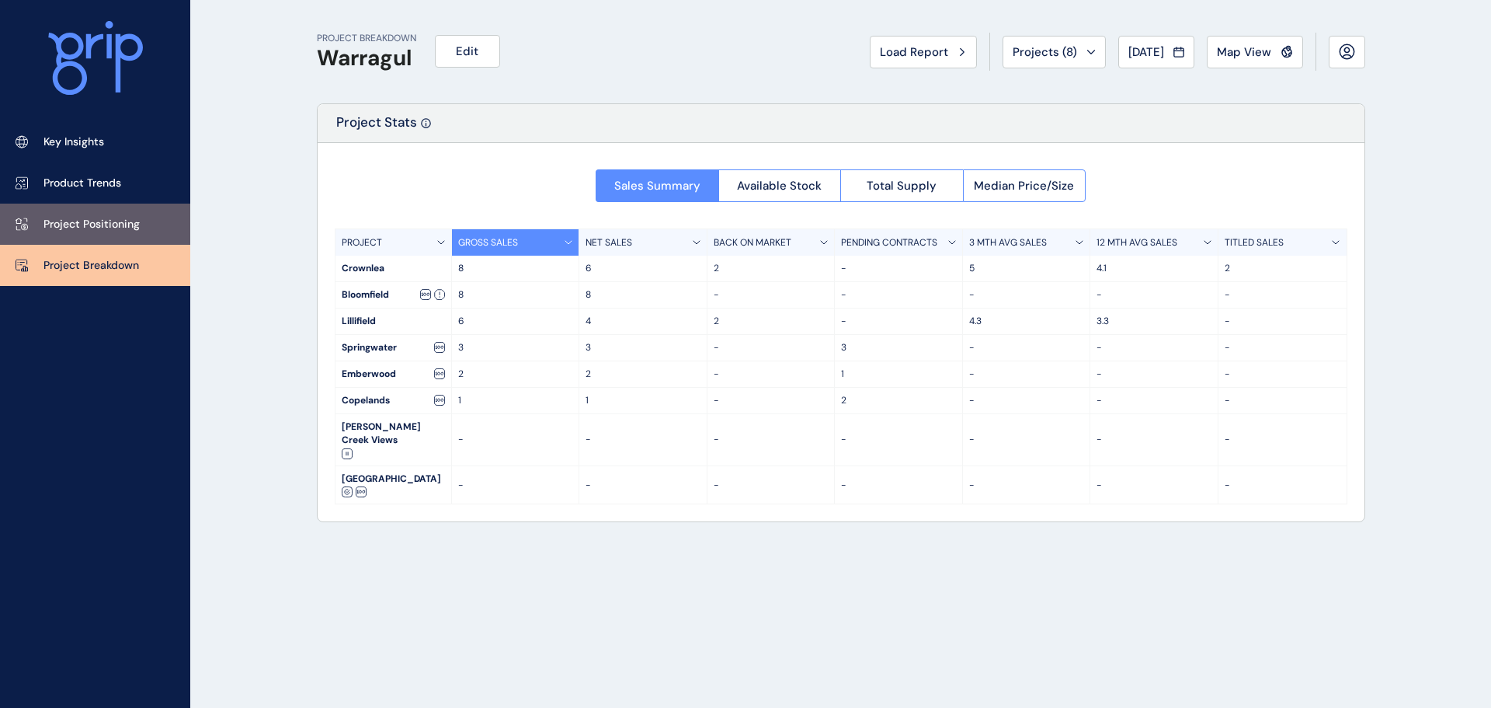
click at [83, 221] on p "Project Positioning" at bounding box center [91, 225] width 96 height 16
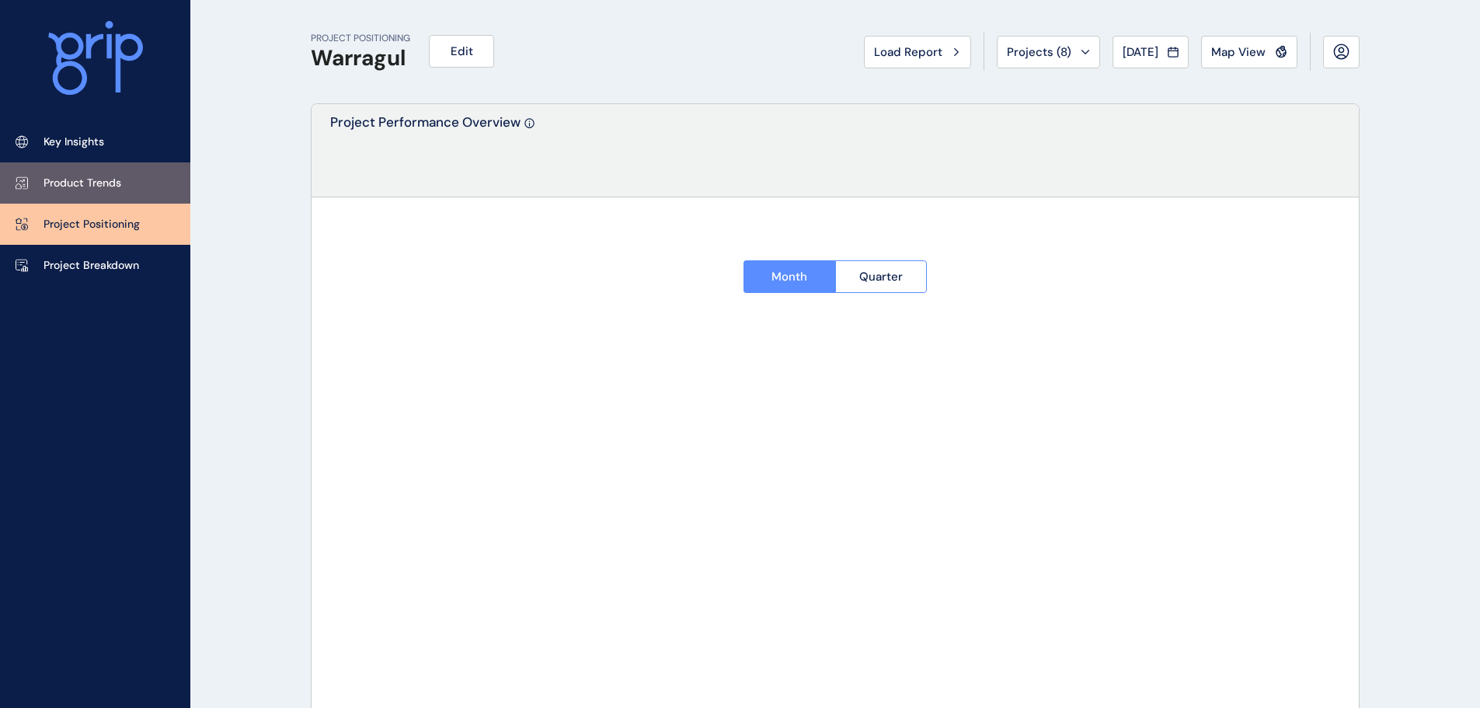
type input "**********"
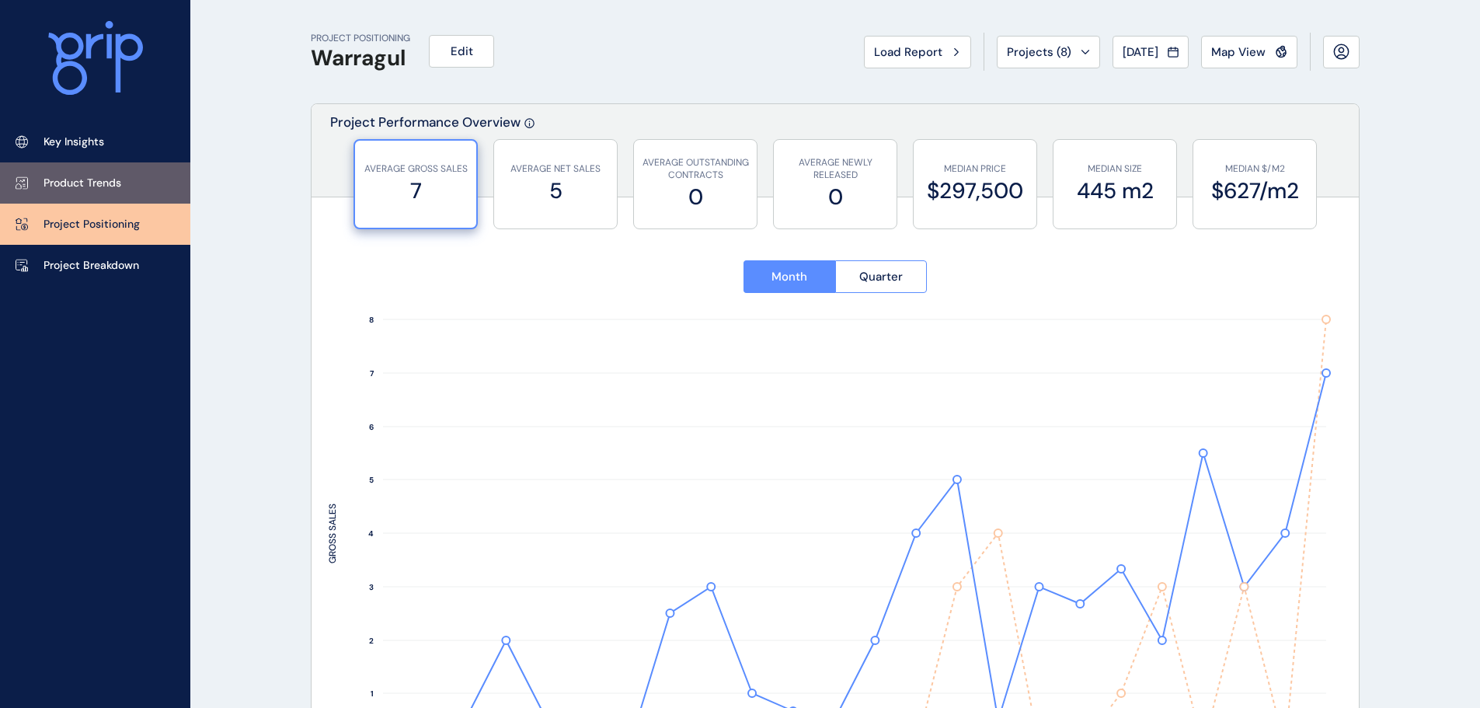
click at [83, 184] on p "Product Trends" at bounding box center [82, 184] width 78 height 16
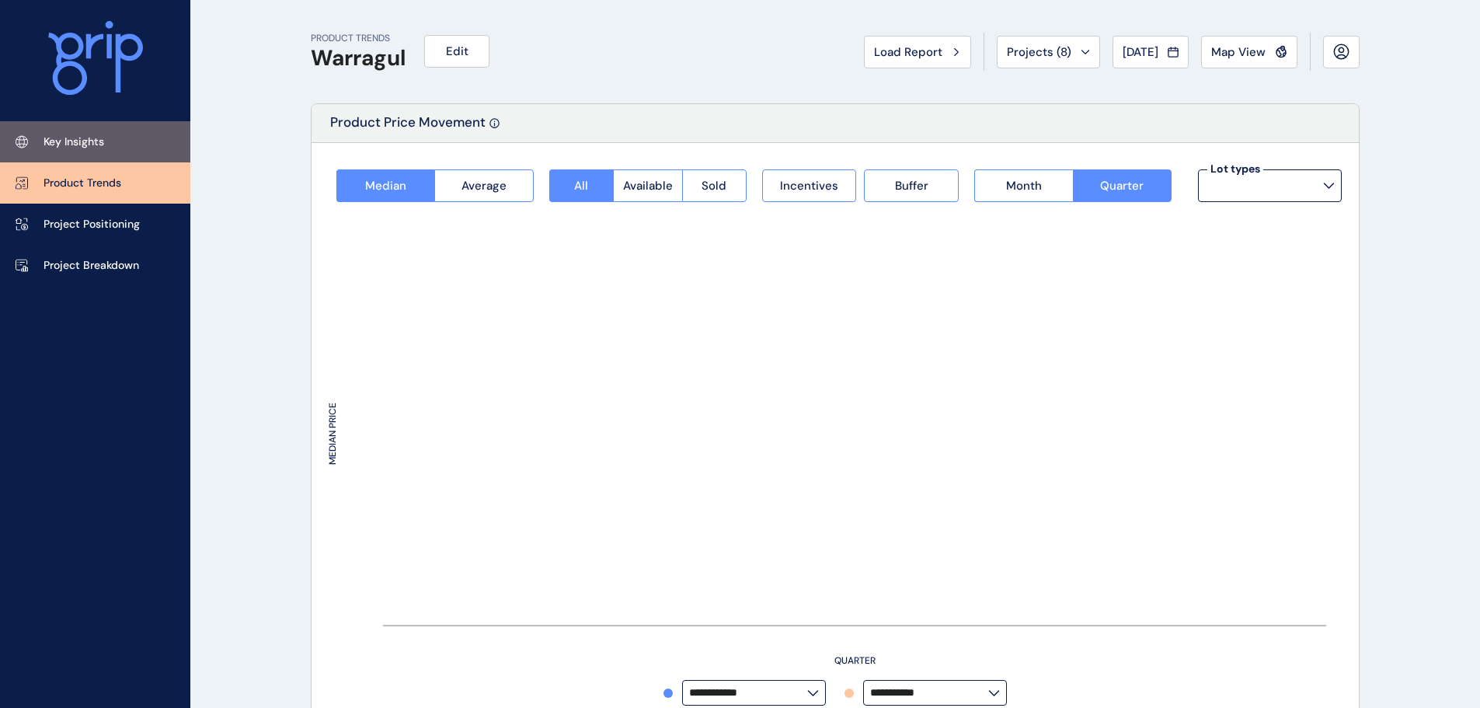
type input "*********"
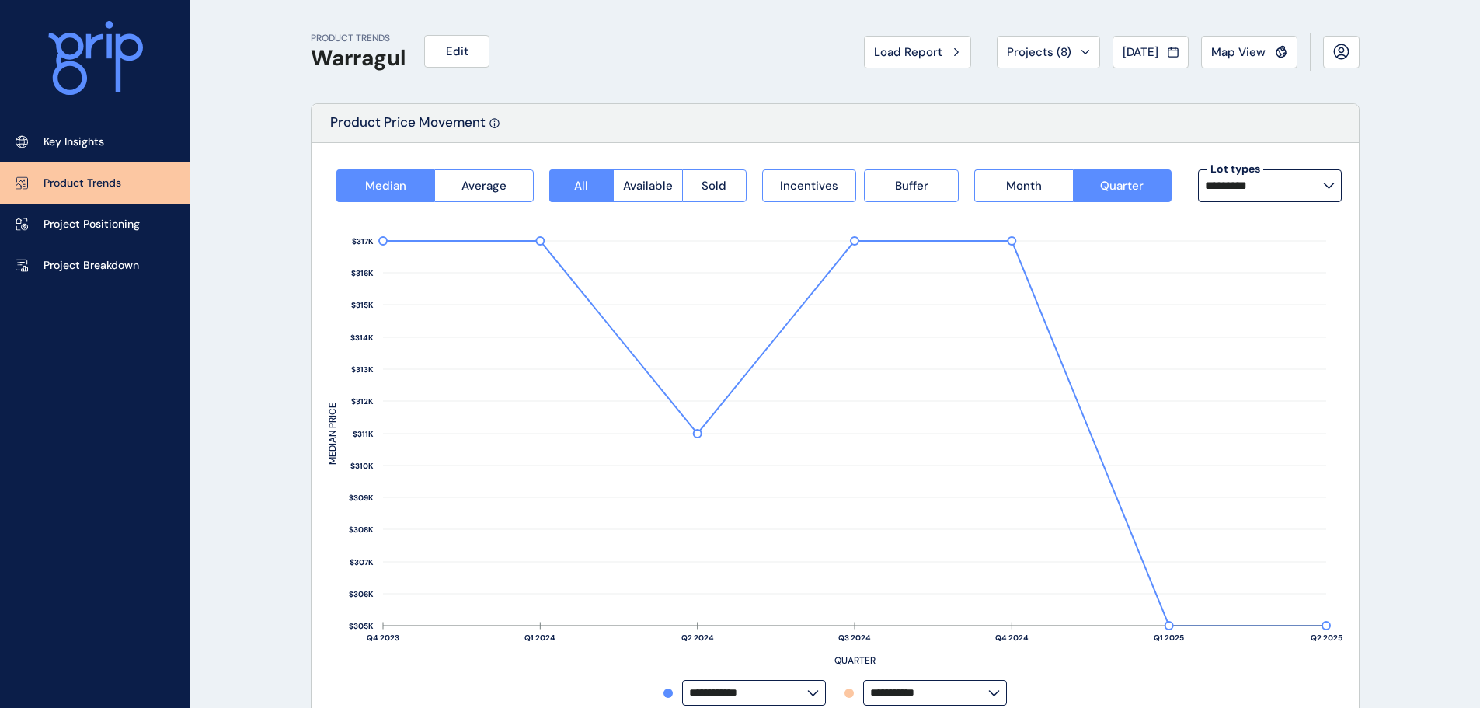
click at [1330, 187] on icon at bounding box center [1328, 185] width 9 height 5
click at [1263, 225] on p "14m x 32m" at bounding box center [1236, 225] width 55 height 16
click at [1335, 189] on label "*********" at bounding box center [1270, 185] width 144 height 33
click at [1264, 226] on div "14m x 32m 9 lots sold" at bounding box center [1269, 229] width 144 height 39
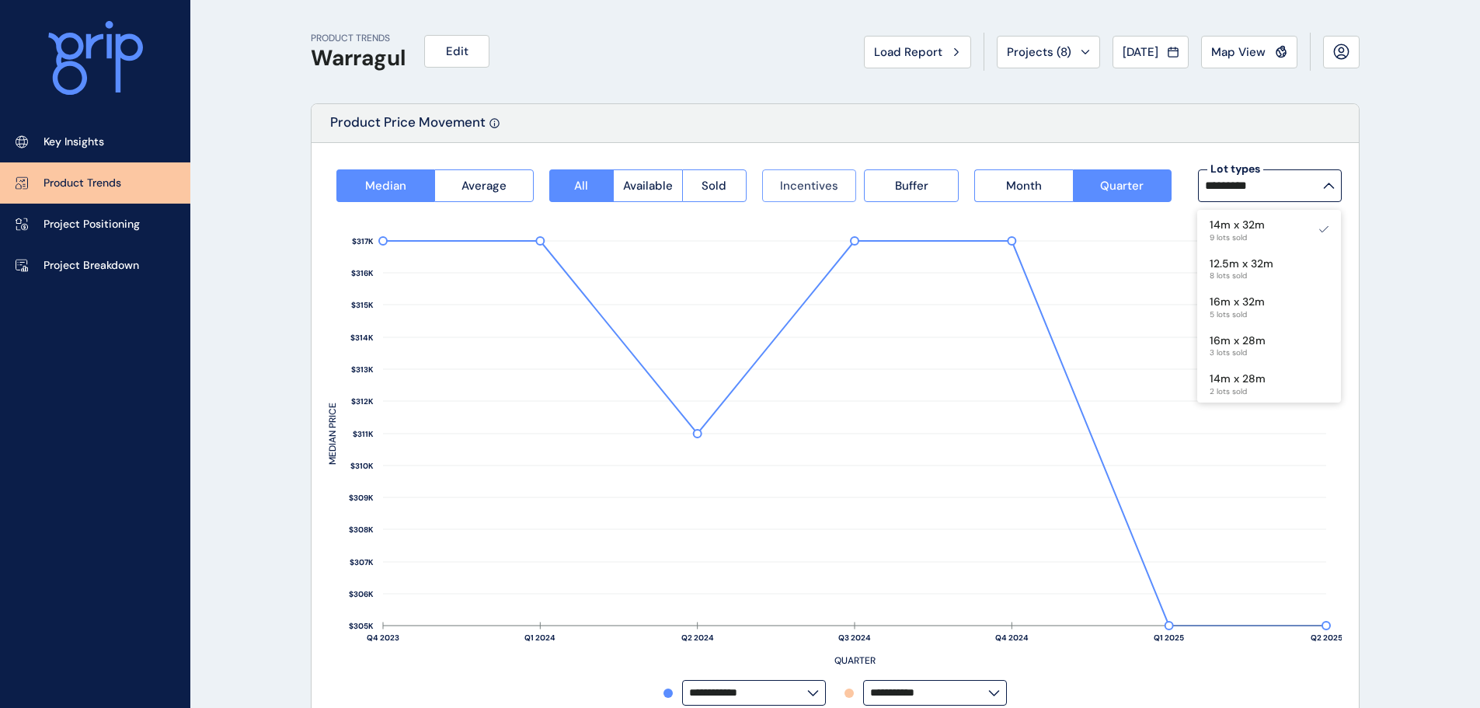
click at [802, 183] on span "Incentives" at bounding box center [809, 186] width 58 height 16
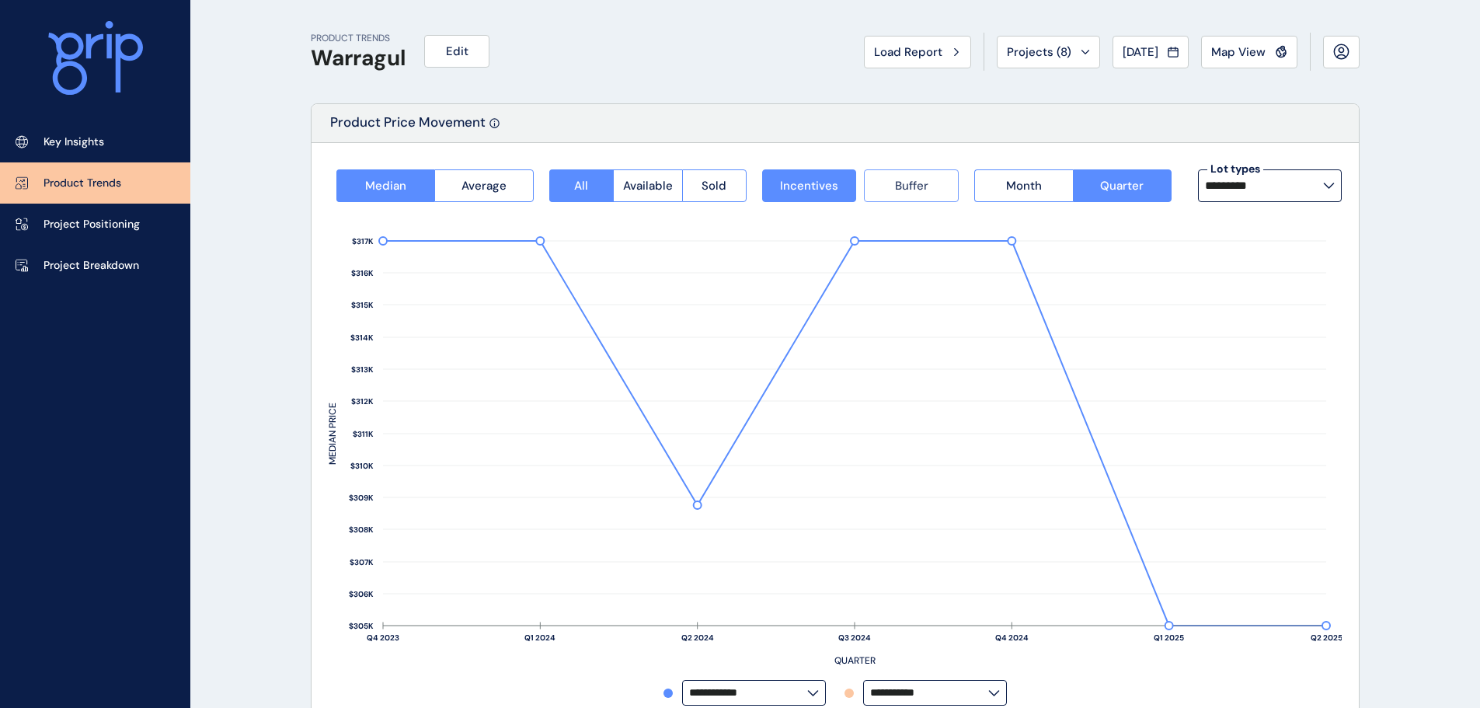
click at [902, 182] on span "Buffer" at bounding box center [911, 186] width 33 height 16
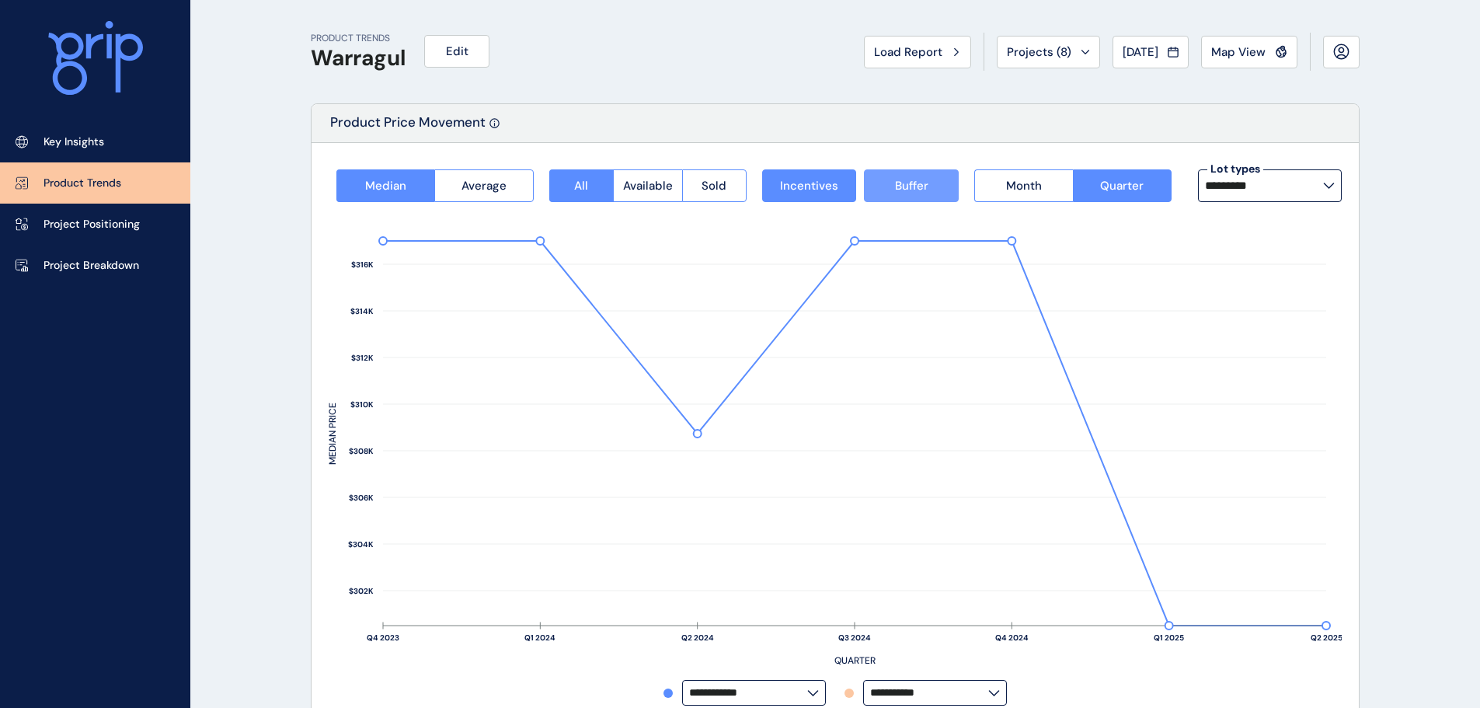
click at [914, 186] on span "Buffer" at bounding box center [911, 186] width 33 height 16
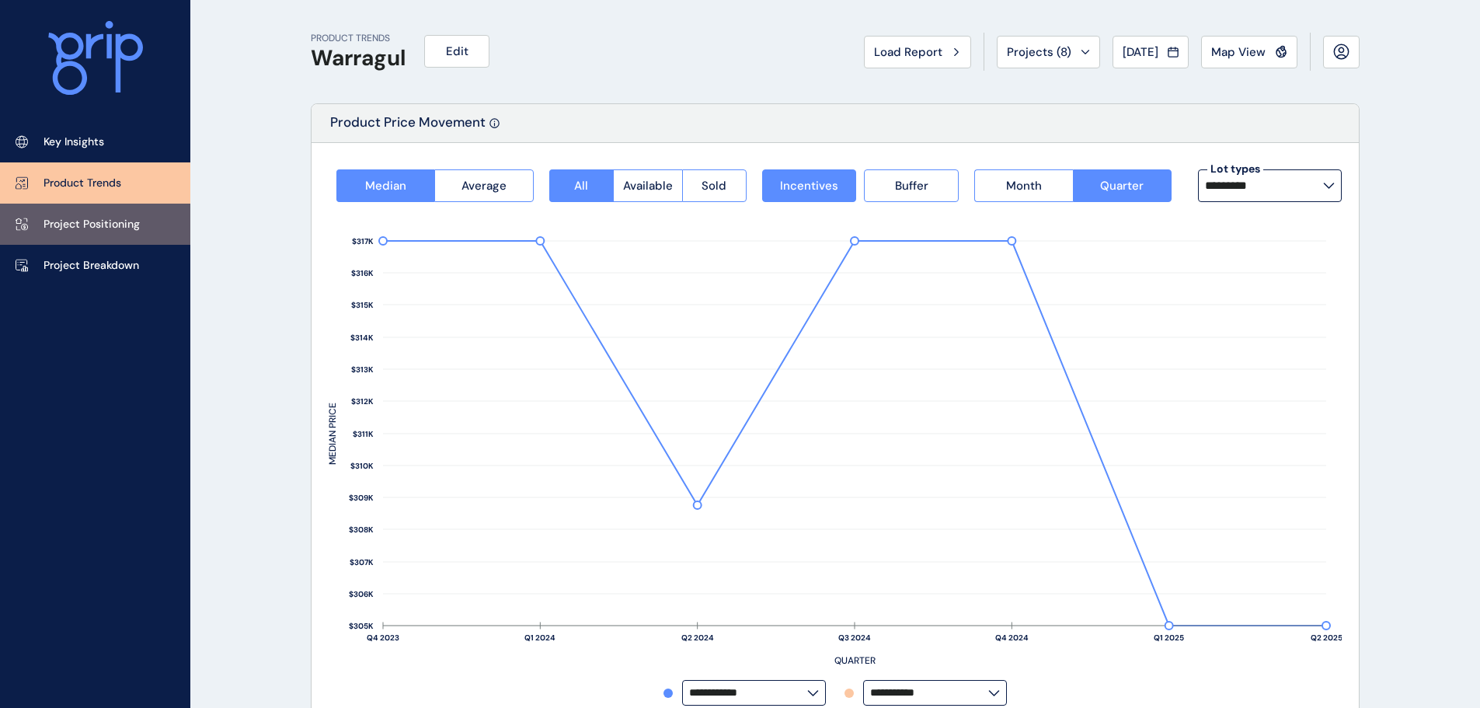
click at [86, 215] on link "Project Positioning" at bounding box center [95, 223] width 190 height 41
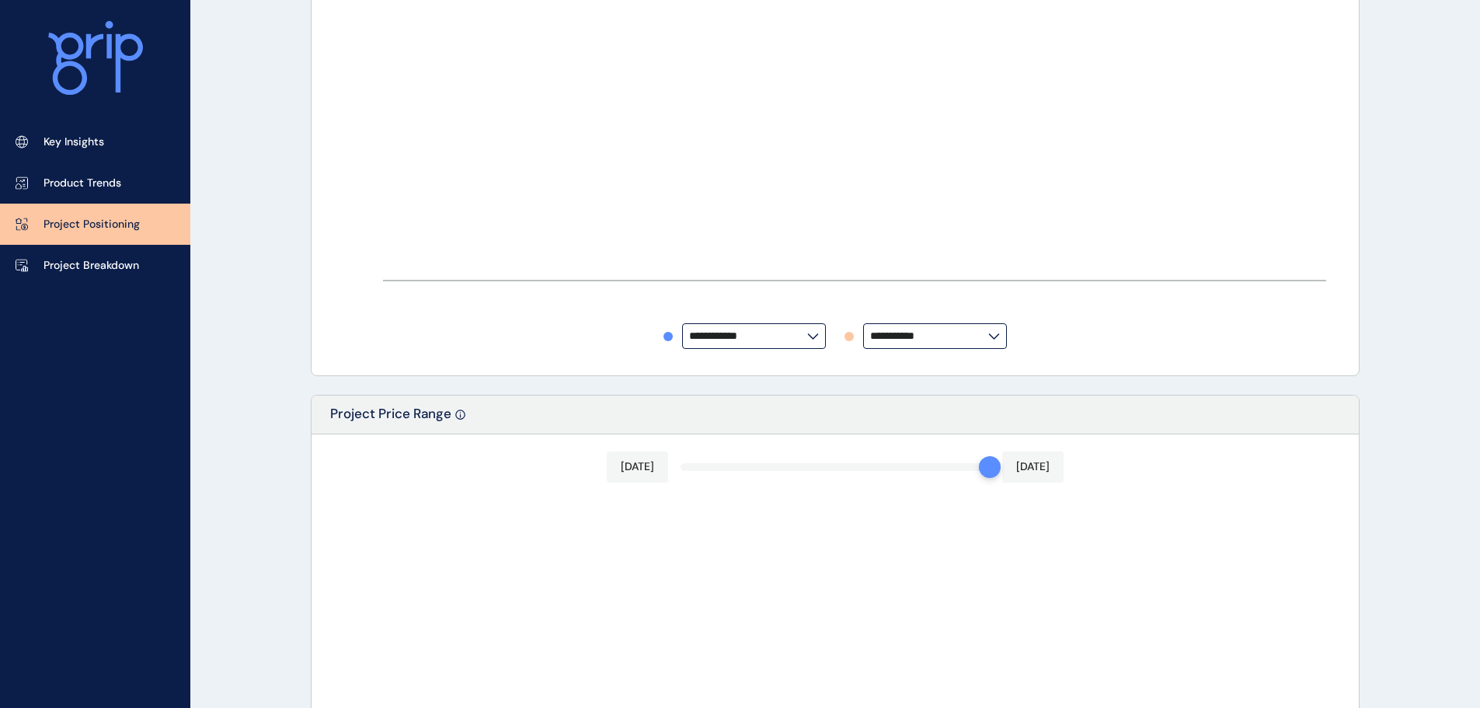
type input "**********"
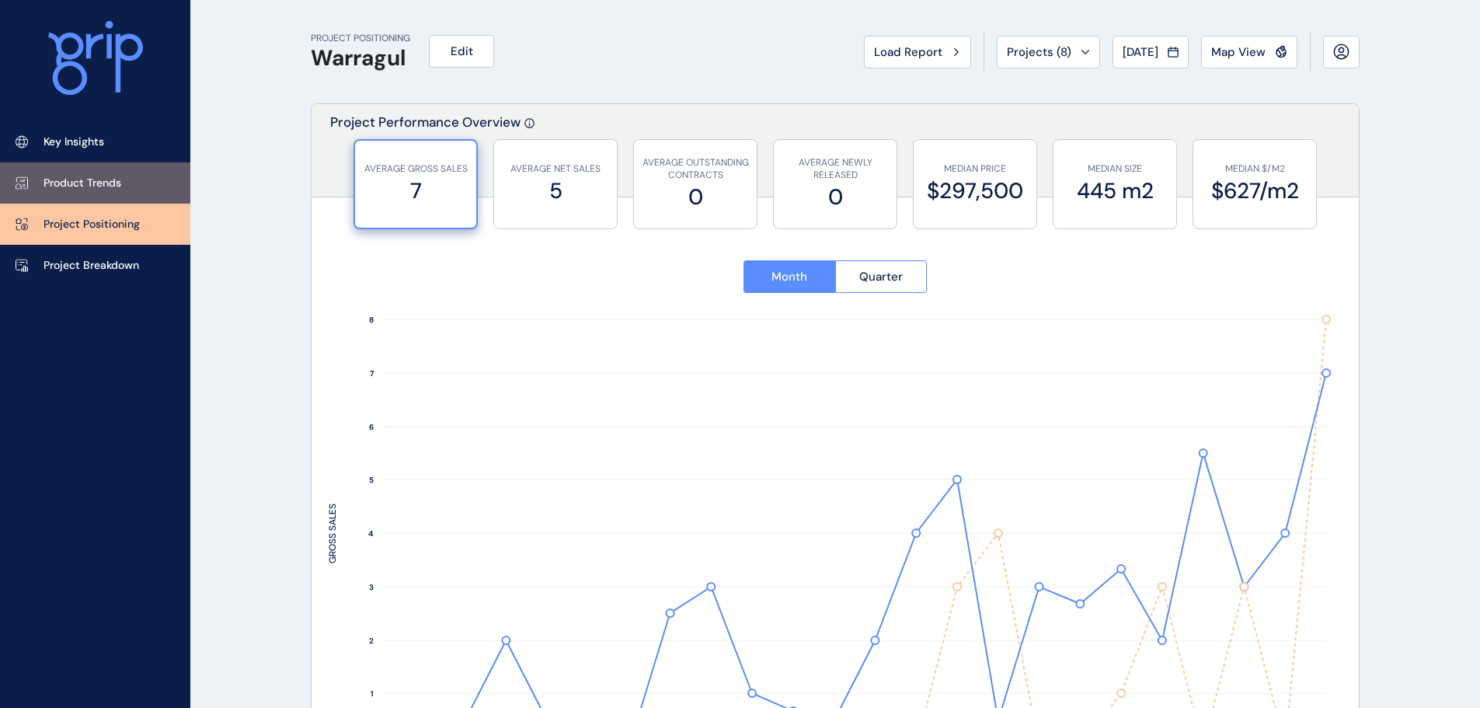
click at [77, 187] on p "Product Trends" at bounding box center [82, 184] width 78 height 16
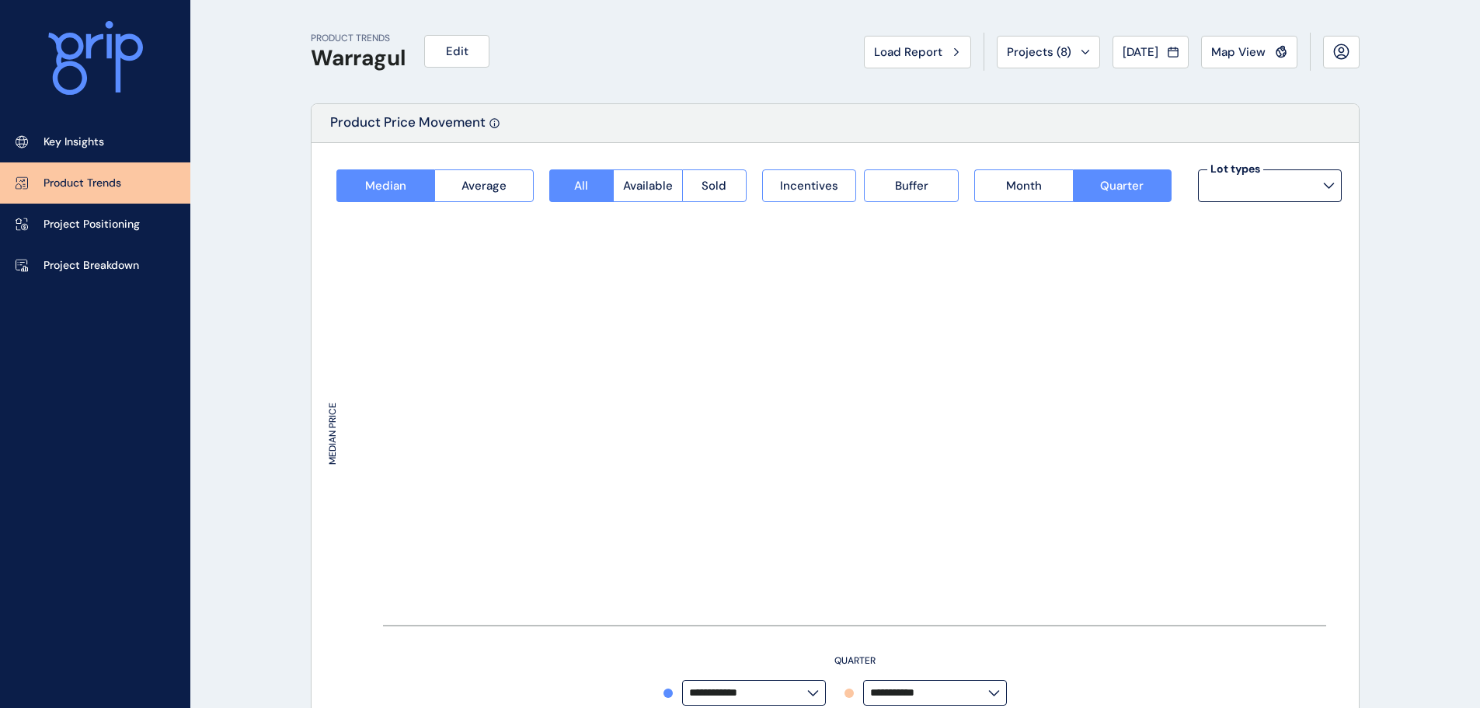
type input "*********"
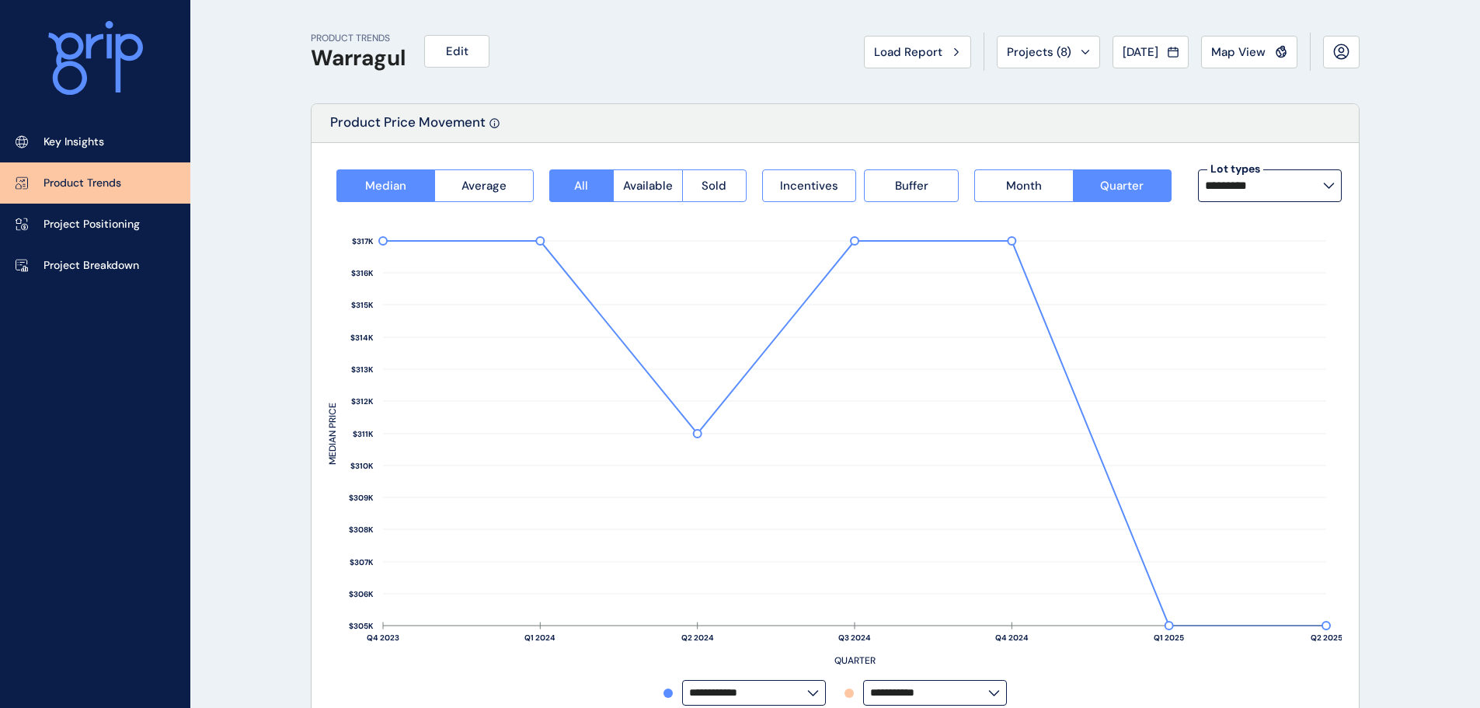
click at [1328, 185] on icon at bounding box center [1329, 186] width 12 height 6
click at [1265, 261] on p "12.5m x 32m" at bounding box center [1241, 264] width 64 height 16
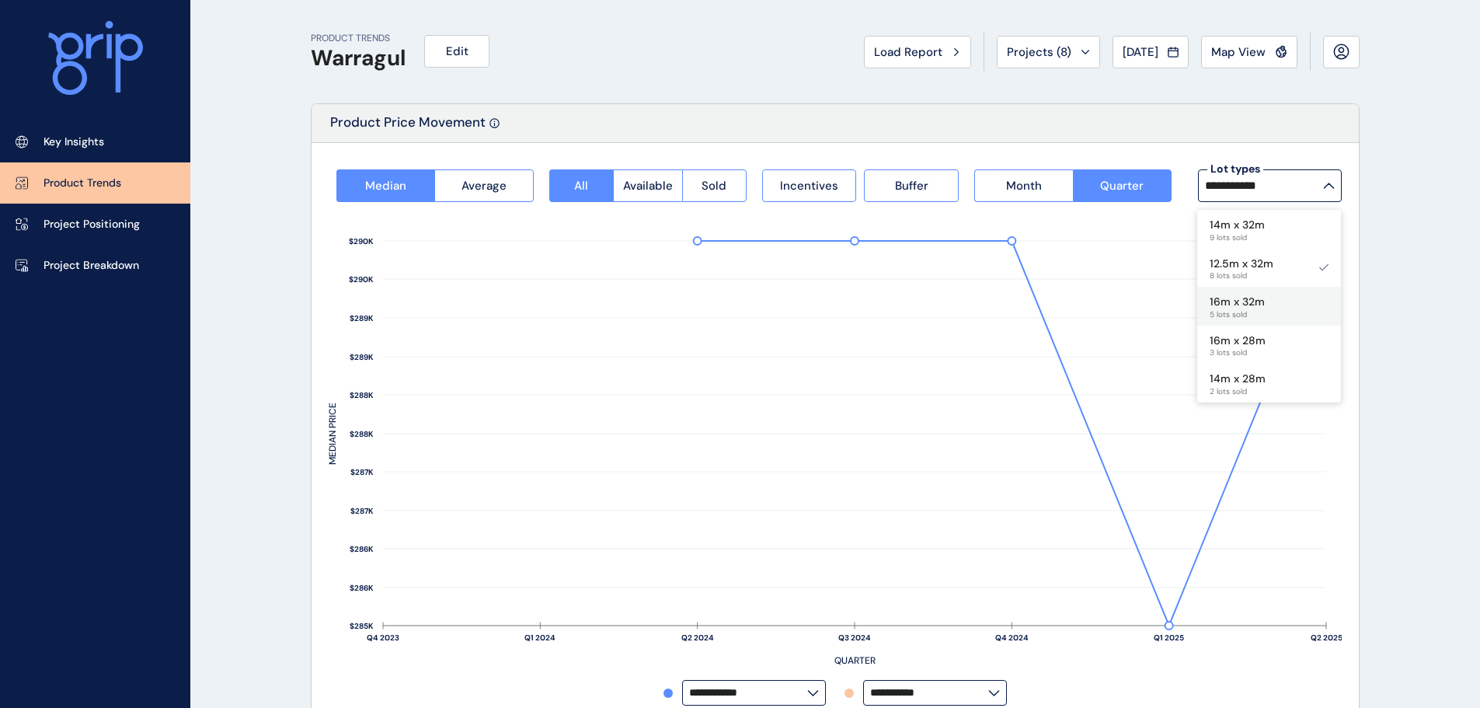
click at [1263, 308] on p "16m x 32m" at bounding box center [1236, 302] width 55 height 16
type input "*********"
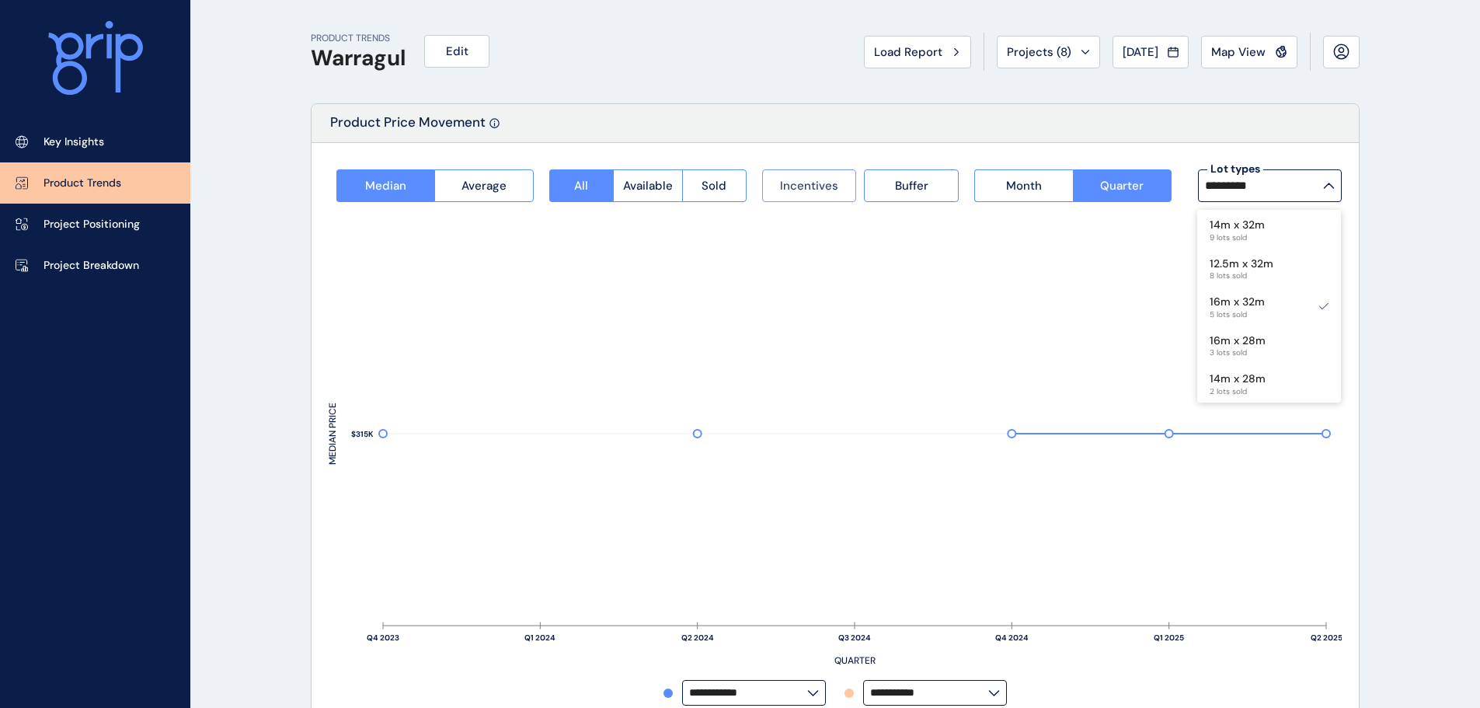
click at [829, 186] on span "Incentives" at bounding box center [809, 186] width 58 height 16
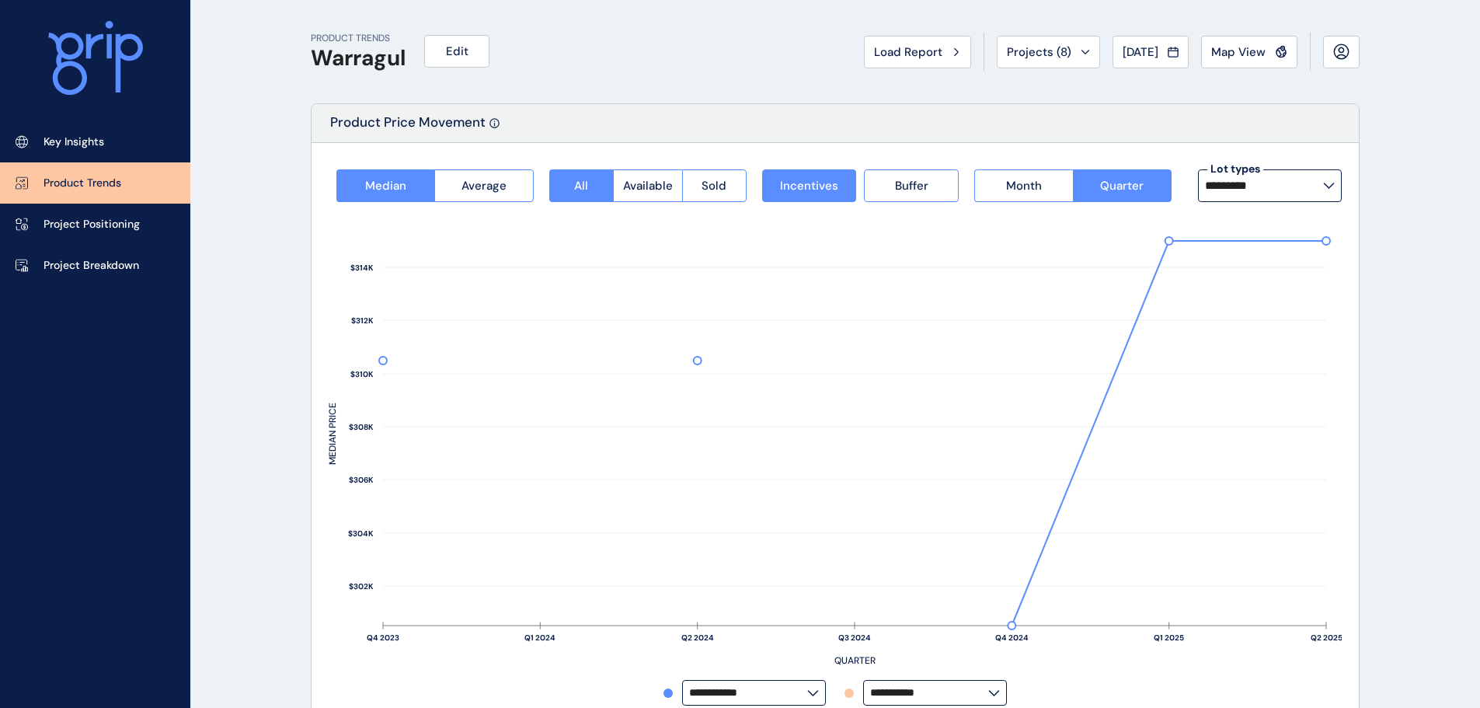
click at [1330, 183] on icon at bounding box center [1329, 186] width 12 height 6
